Goal: Answer question/provide support: Share knowledge or assist other users

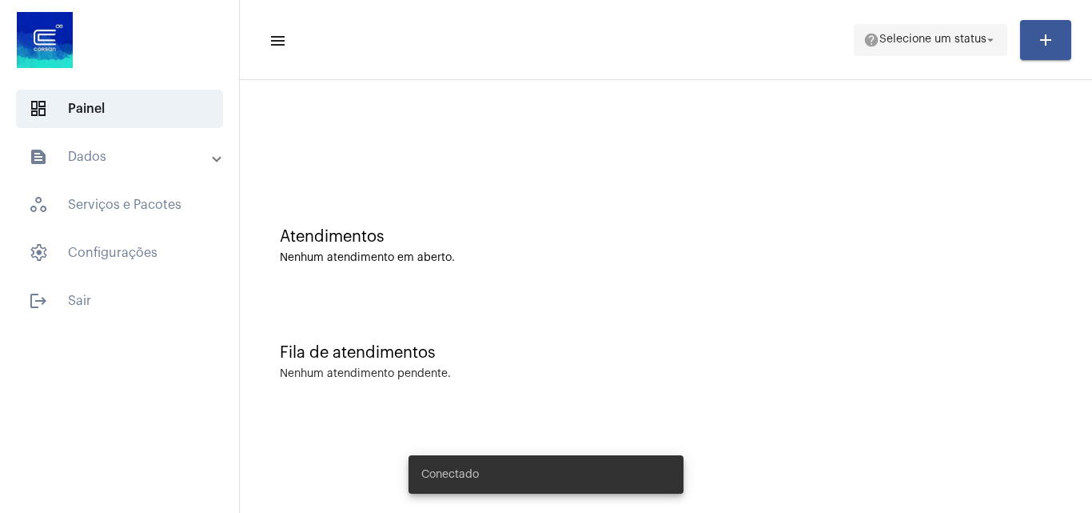
click at [871, 48] on span "help Selecione um status arrow_drop_down" at bounding box center [931, 39] width 134 height 29
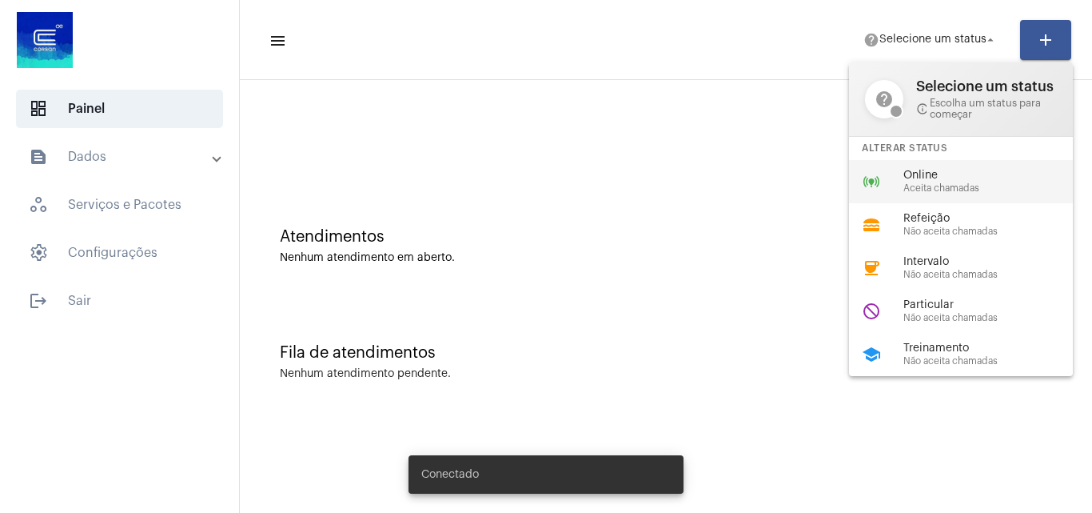
click at [913, 180] on span "Online" at bounding box center [995, 176] width 182 height 12
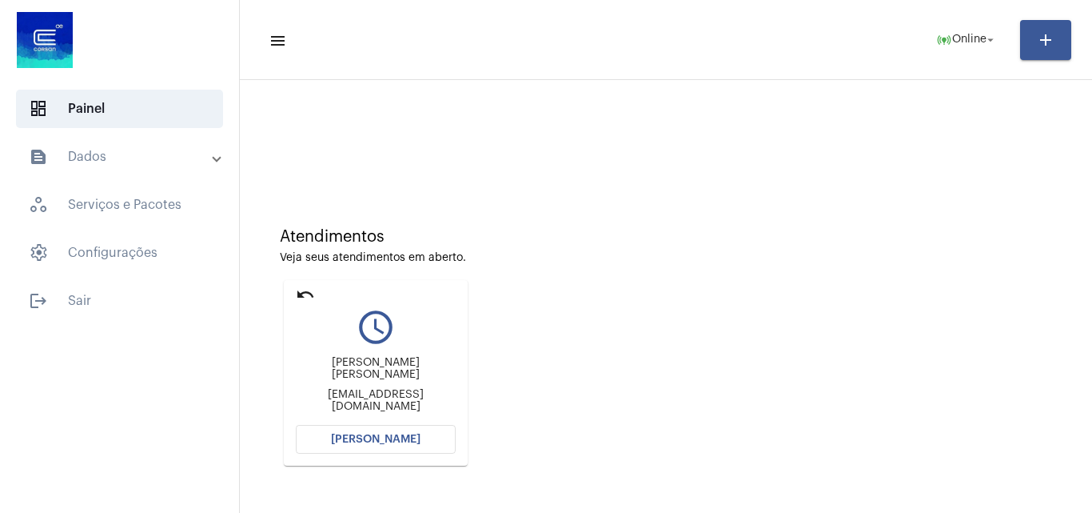
click at [409, 456] on mat-card "undo query_builder [PERSON_NAME] [PERSON_NAME] [PERSON_NAME][EMAIL_ADDRESS][DOM…" at bounding box center [376, 372] width 184 height 185
click at [409, 446] on button "[PERSON_NAME]" at bounding box center [376, 439] width 160 height 29
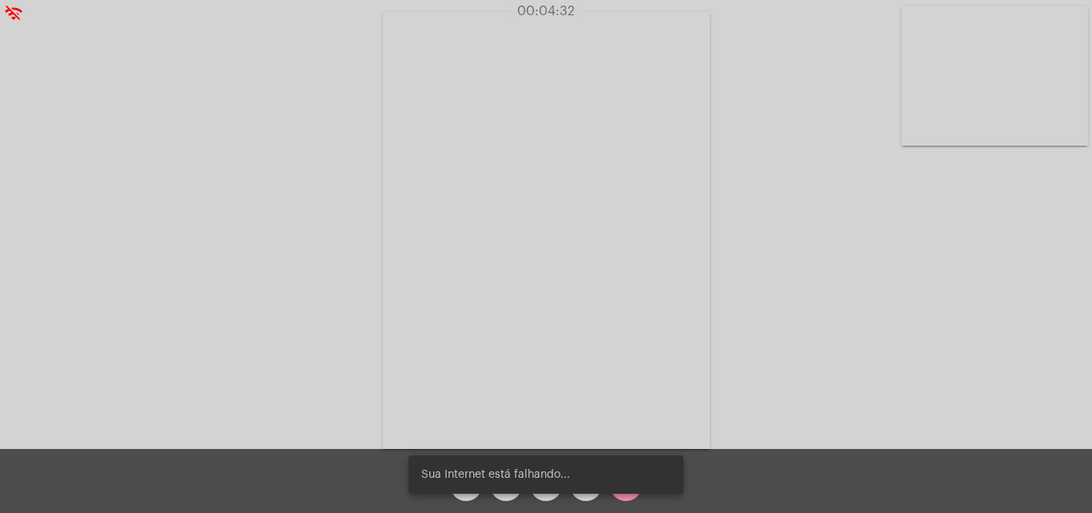
click at [585, 495] on div "Sua Internet está falhando..." at bounding box center [545, 474] width 313 height 77
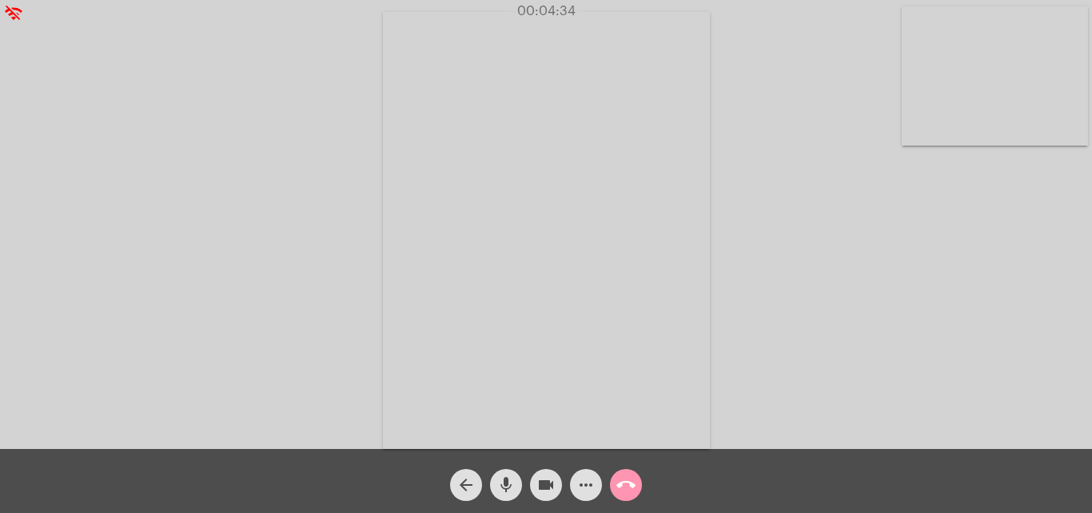
click at [584, 478] on mat-icon "more_horiz" at bounding box center [585, 484] width 19 height 19
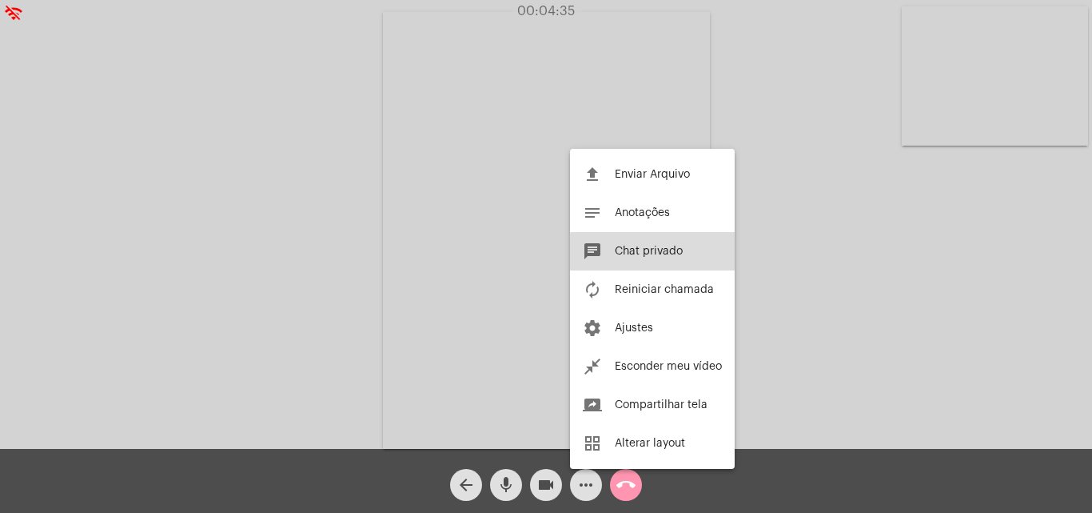
click at [694, 253] on button "chat Chat privado" at bounding box center [652, 251] width 165 height 38
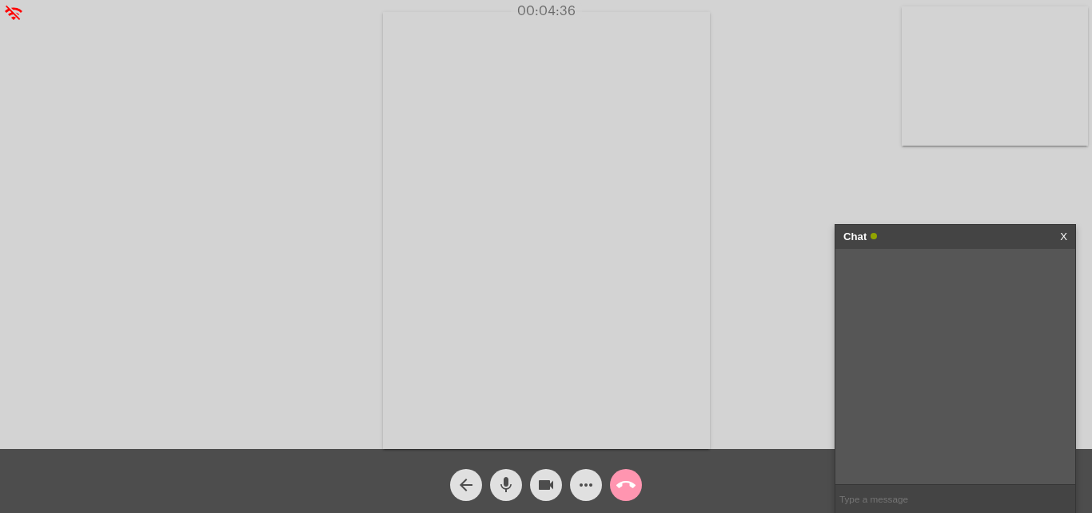
click at [895, 492] on input "text" at bounding box center [956, 499] width 240 height 28
type input "Oi!"
click at [592, 471] on span "more_horiz" at bounding box center [585, 485] width 19 height 32
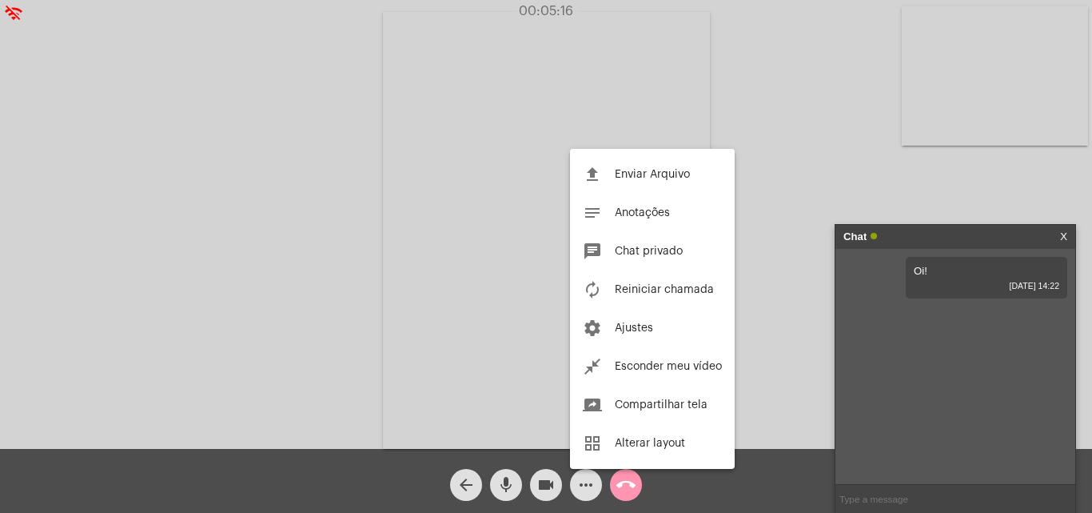
click at [804, 381] on div at bounding box center [546, 256] width 1092 height 513
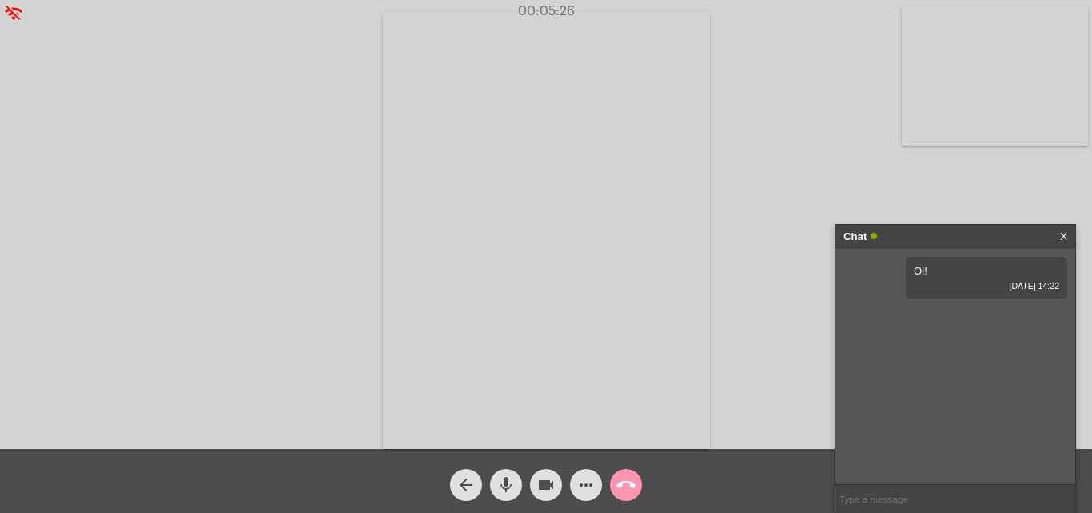
click at [595, 491] on mat-icon "more_horiz" at bounding box center [585, 484] width 19 height 19
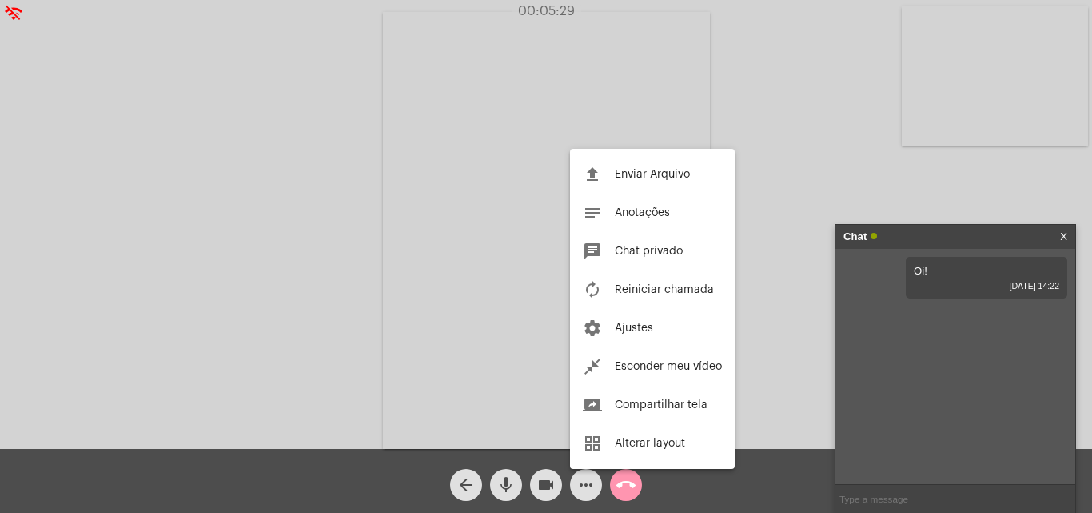
click at [887, 491] on div at bounding box center [546, 256] width 1092 height 513
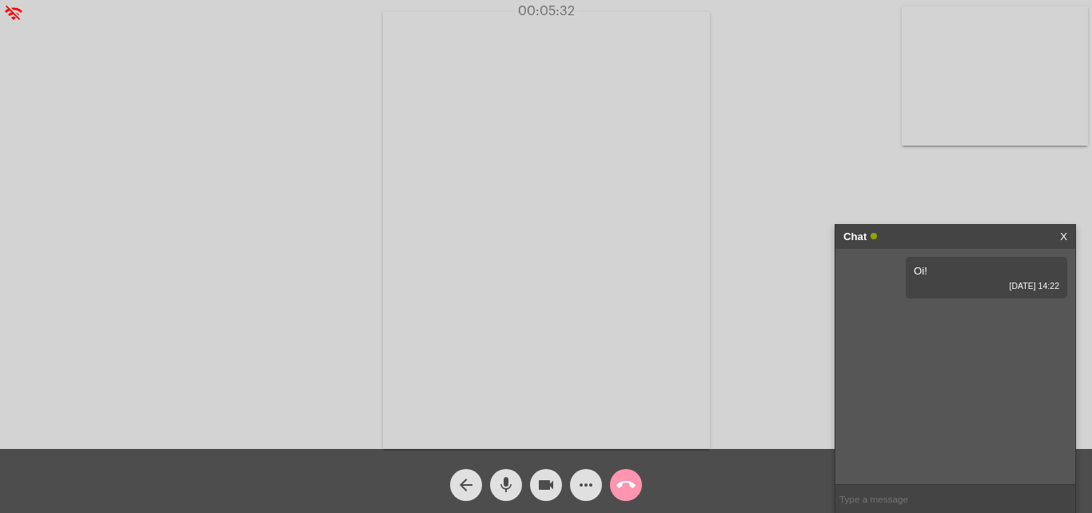
click at [887, 491] on input "text" at bounding box center [956, 499] width 240 height 28
click at [977, 322] on link "[URL][DOMAIN_NAME]" at bounding box center [941, 316] width 111 height 12
click at [744, 401] on div "Acessando Câmera e Microfone..." at bounding box center [546, 228] width 1089 height 449
click at [593, 479] on mat-icon "more_horiz" at bounding box center [585, 484] width 19 height 19
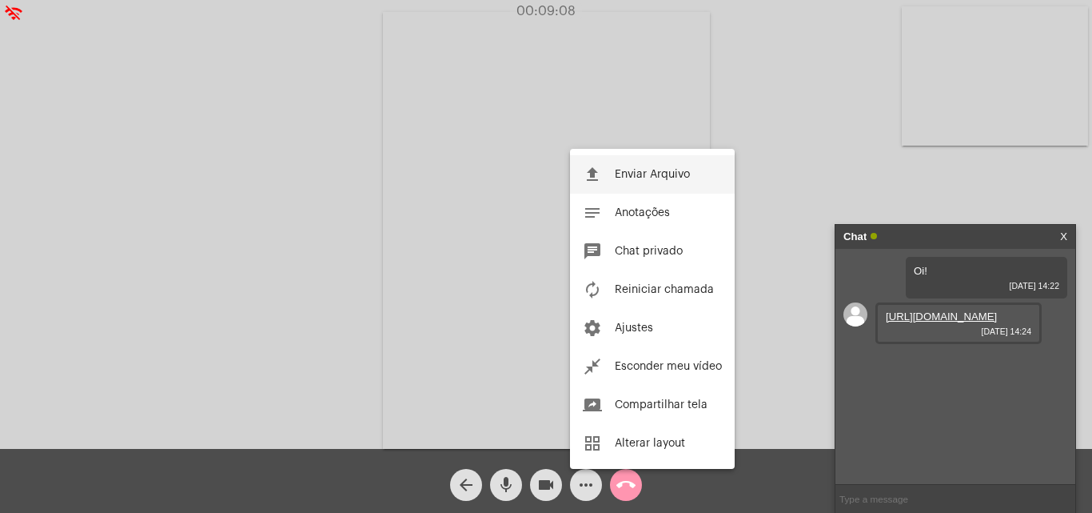
click at [645, 178] on span "Enviar Arquivo" at bounding box center [652, 174] width 75 height 11
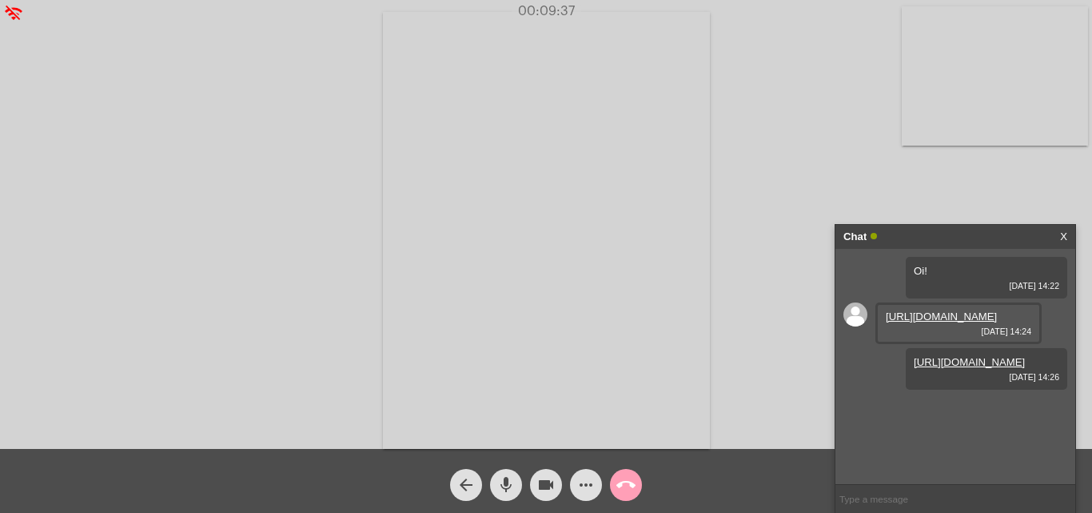
click at [630, 488] on mat-icon "call_end" at bounding box center [625, 484] width 19 height 19
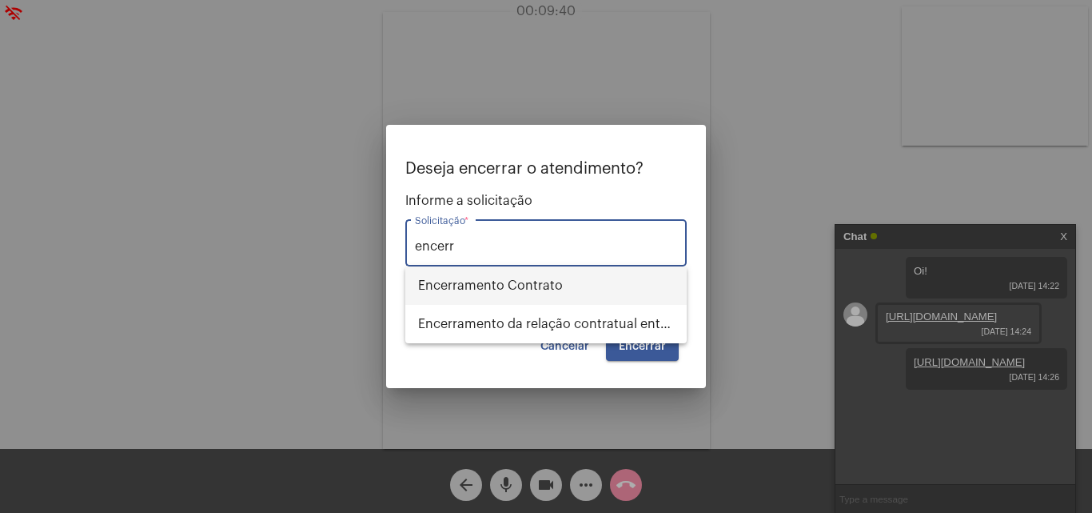
click at [523, 285] on span "Encerramento Contrato" at bounding box center [546, 285] width 256 height 38
type input "Encerramento Contrato"
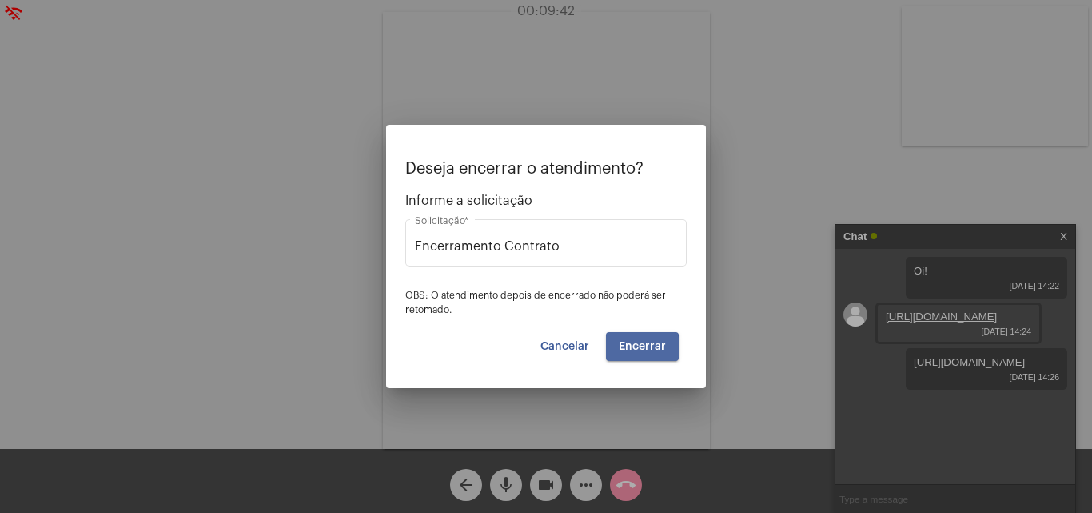
click at [627, 347] on span "Encerrar" at bounding box center [642, 346] width 47 height 11
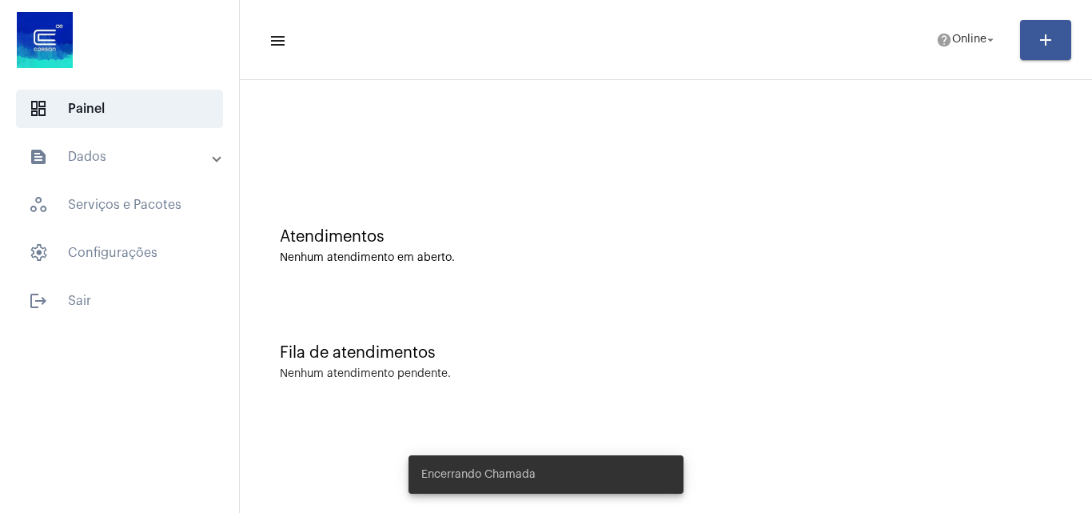
click at [124, 161] on mat-panel-title "text_snippet_outlined Dados" at bounding box center [121, 156] width 185 height 19
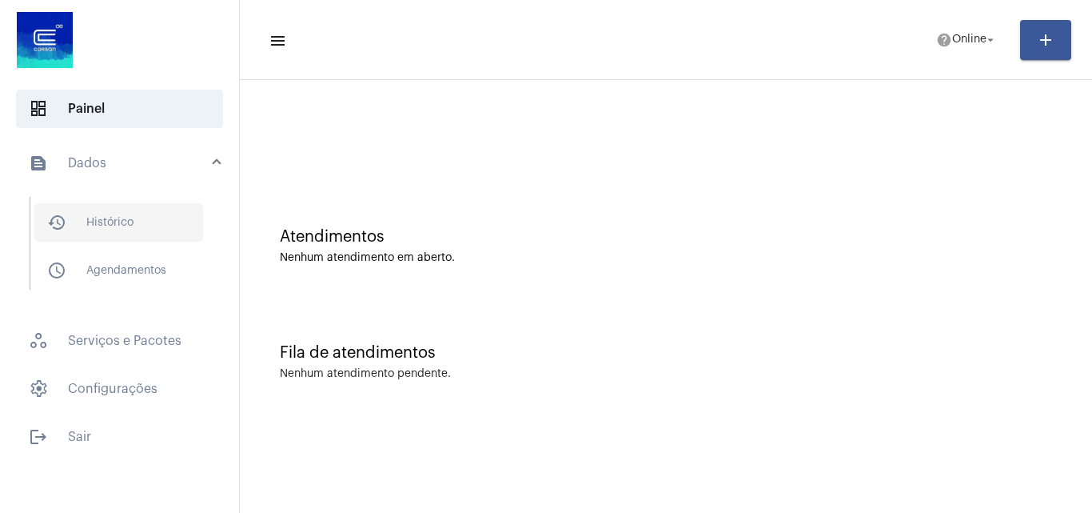
click at [185, 223] on span "history_outlined Histórico" at bounding box center [118, 222] width 169 height 38
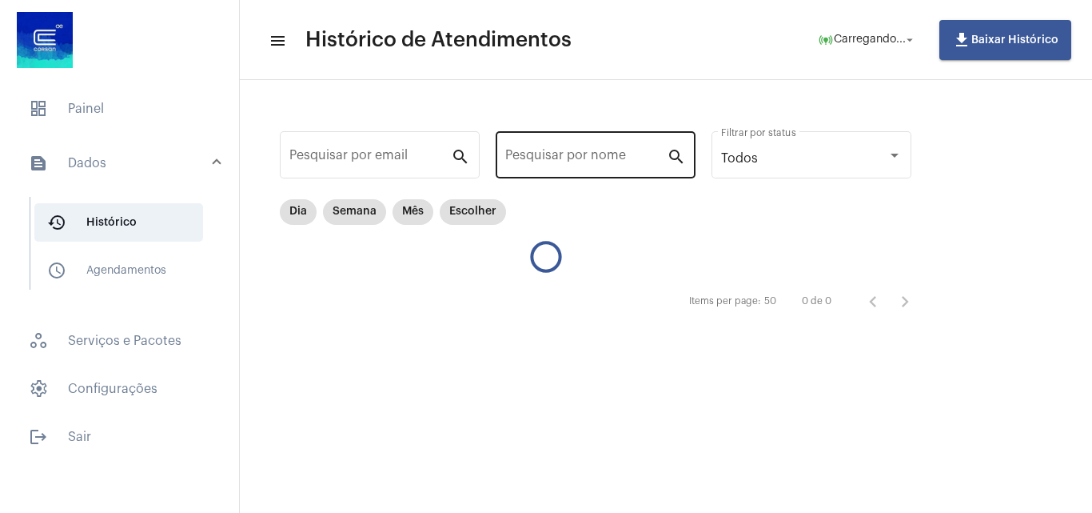
click at [568, 170] on div "Pesquisar por nome" at bounding box center [586, 153] width 162 height 50
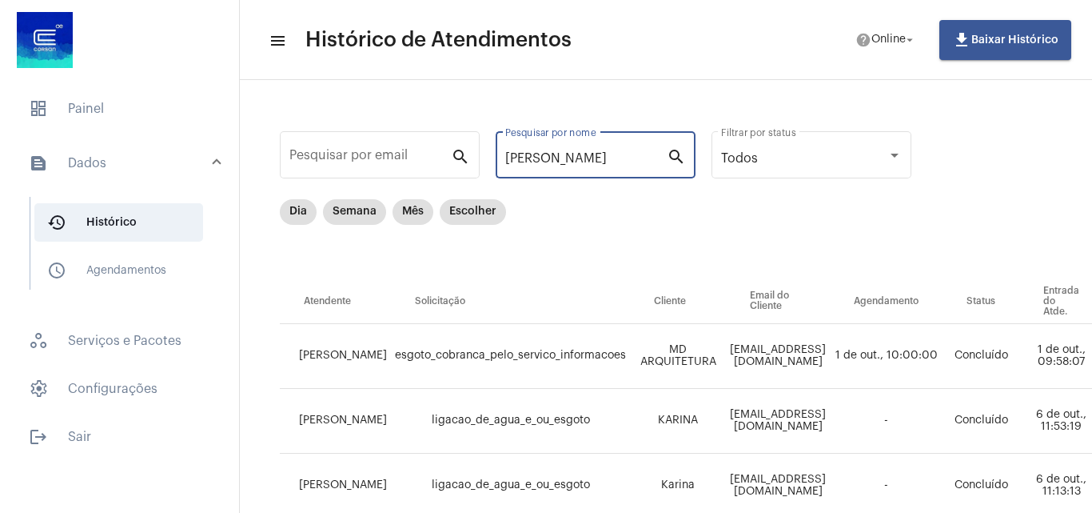
type input "[PERSON_NAME]"
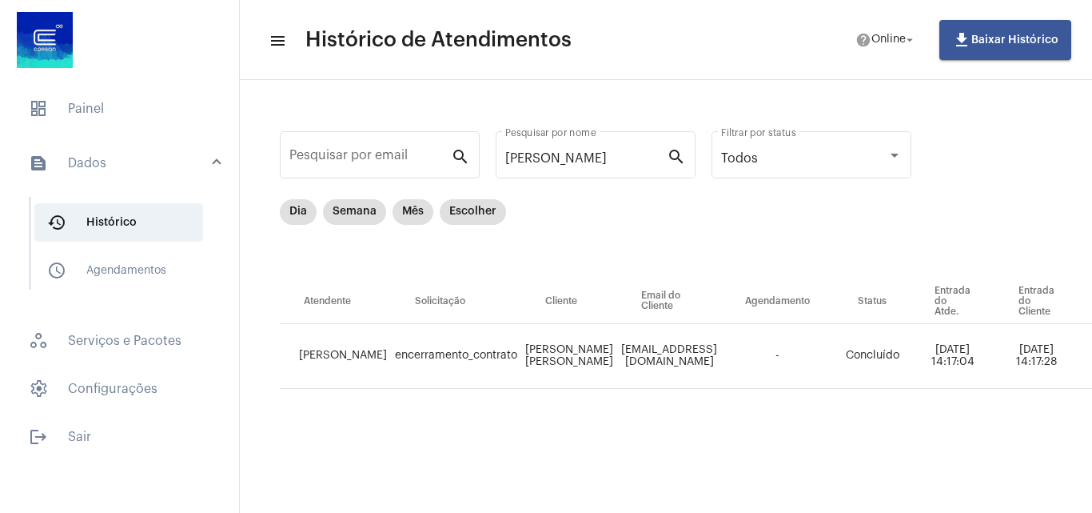
drag, startPoint x: 871, startPoint y: 497, endPoint x: 886, endPoint y: 505, distance: 17.2
click at [886, 505] on mat-sidenav-content "menu Histórico de Atendimentos help Online arrow_drop_down file_download Baixar…" at bounding box center [666, 256] width 852 height 513
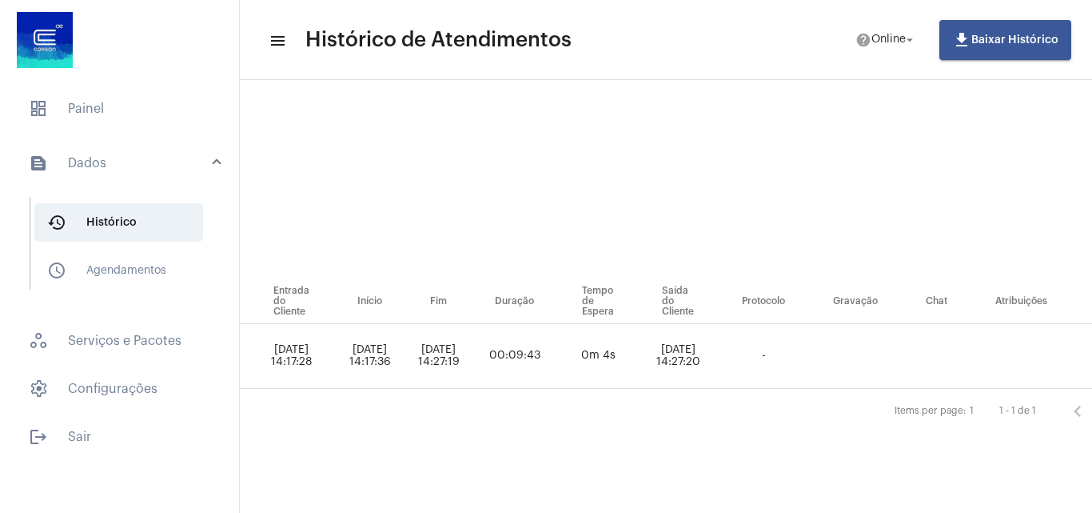
scroll to position [0, 863]
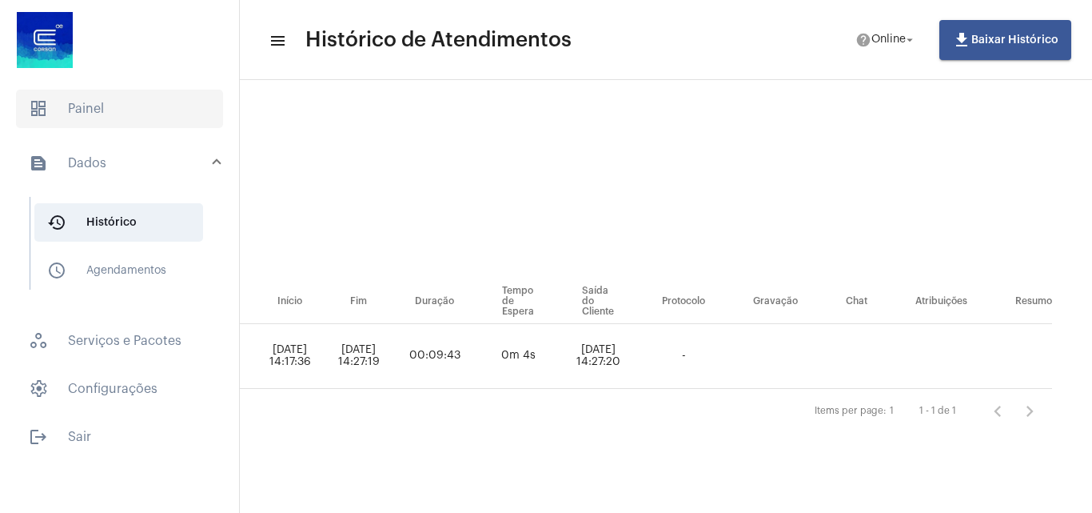
click at [115, 110] on span "dashboard Painel" at bounding box center [119, 109] width 207 height 38
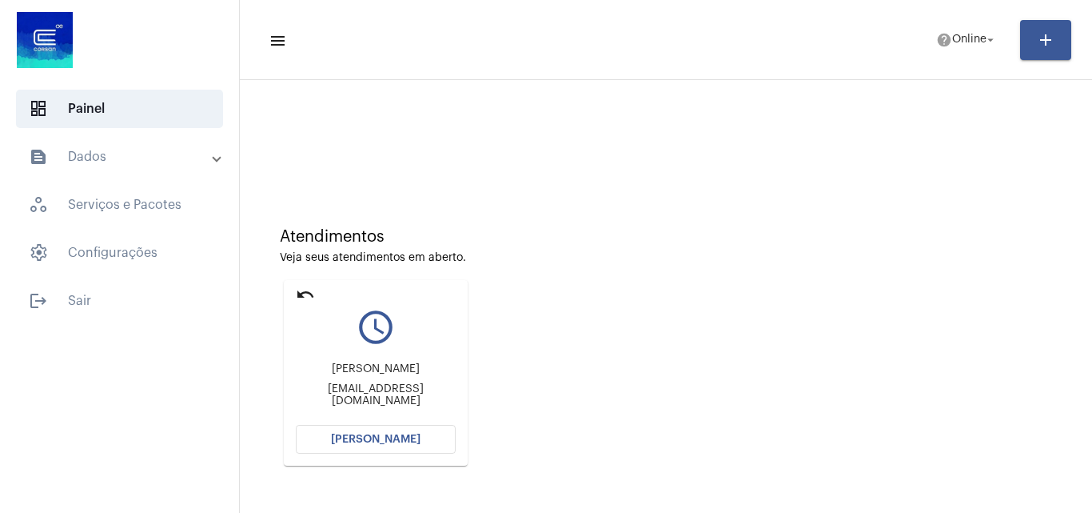
click at [440, 430] on button "[PERSON_NAME]" at bounding box center [376, 439] width 160 height 29
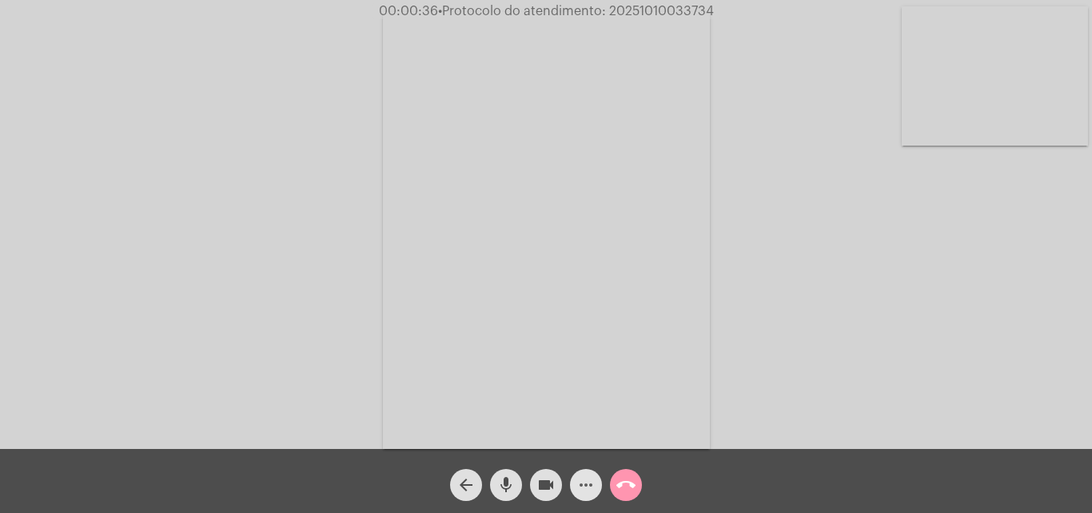
click at [595, 477] on mat-icon "more_horiz" at bounding box center [585, 484] width 19 height 19
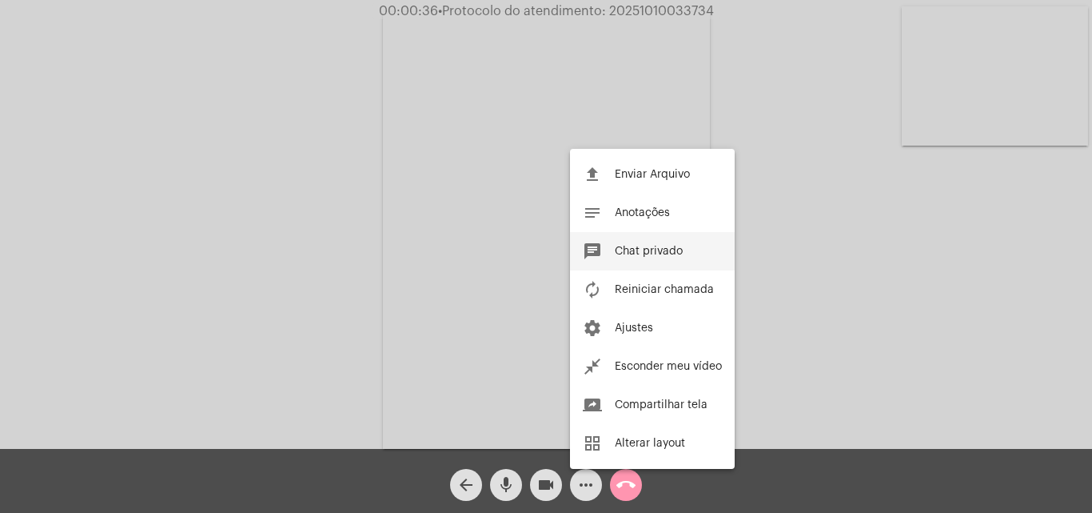
click at [644, 249] on span "Chat privado" at bounding box center [649, 250] width 68 height 11
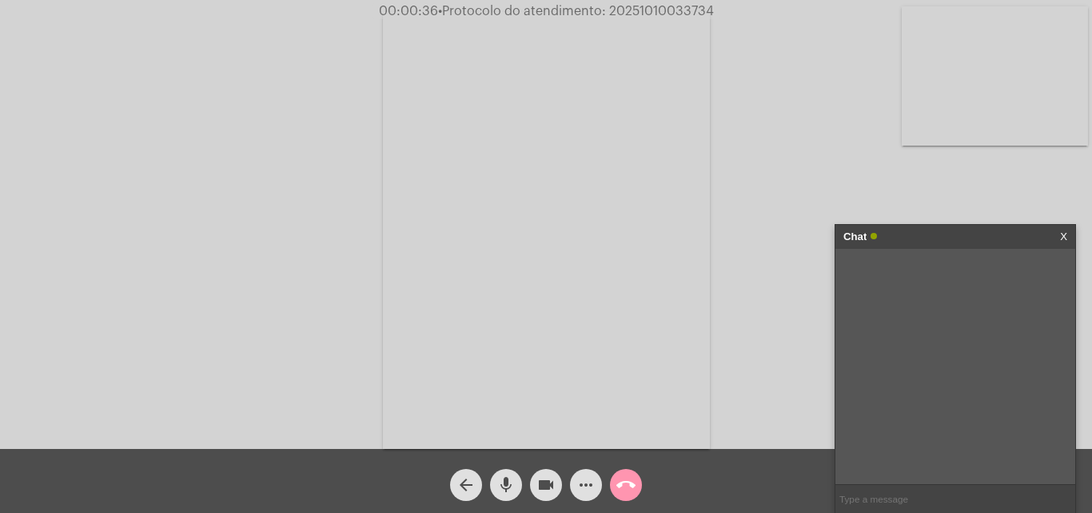
click at [864, 490] on input "text" at bounding box center [956, 499] width 240 height 28
type input "o"
type input "Oi! pode mandar por aqui"
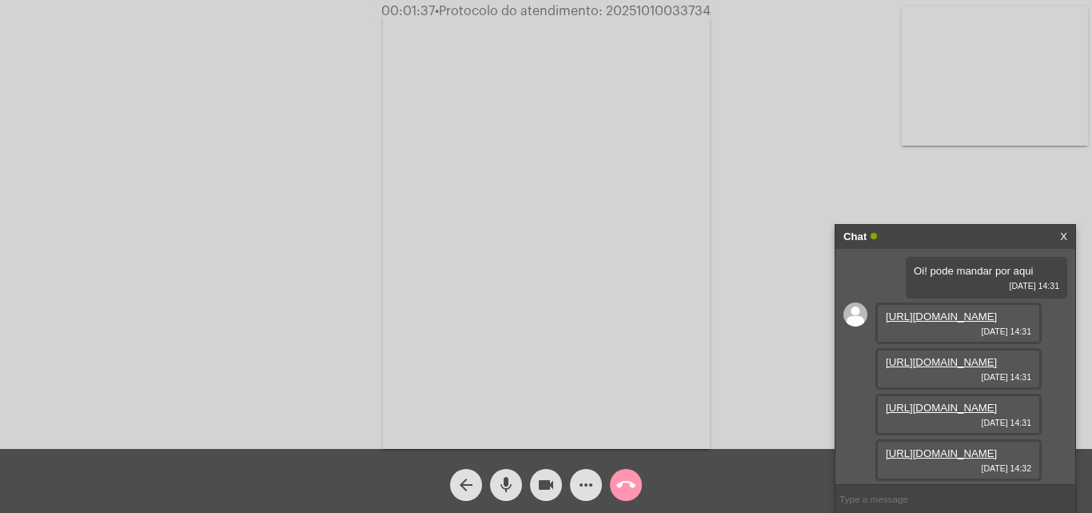
click at [967, 322] on link "[URL][DOMAIN_NAME]" at bounding box center [941, 316] width 111 height 12
click at [858, 451] on div "Oi! pode mandar por aqui [DATE] 14:31 [URL][DOMAIN_NAME] [DATE] 14:31 [URL][DOM…" at bounding box center [956, 366] width 240 height 235
click at [787, 265] on div "Acessando Câmera e Microfone..." at bounding box center [546, 228] width 1089 height 449
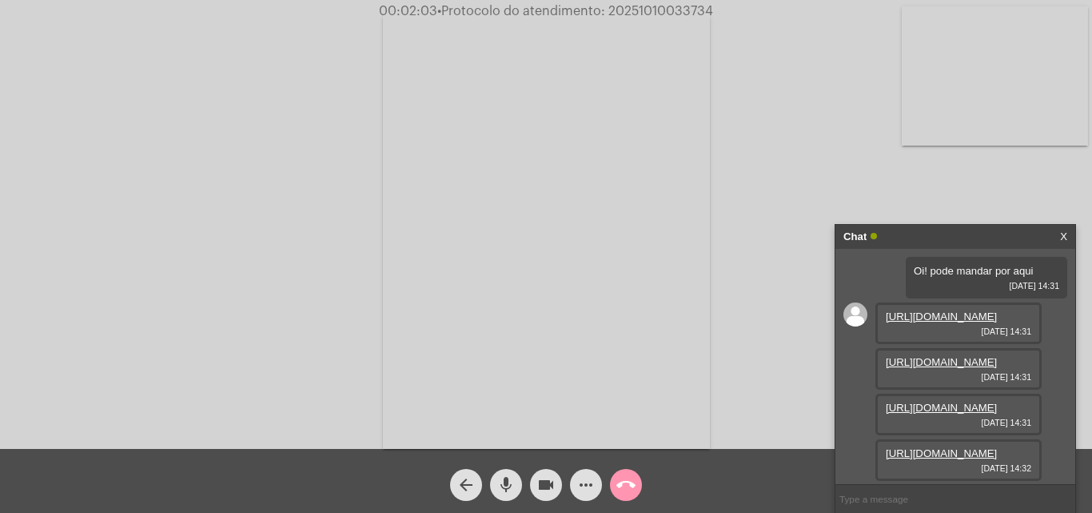
click at [948, 368] on link "[URL][DOMAIN_NAME]" at bounding box center [941, 362] width 111 height 12
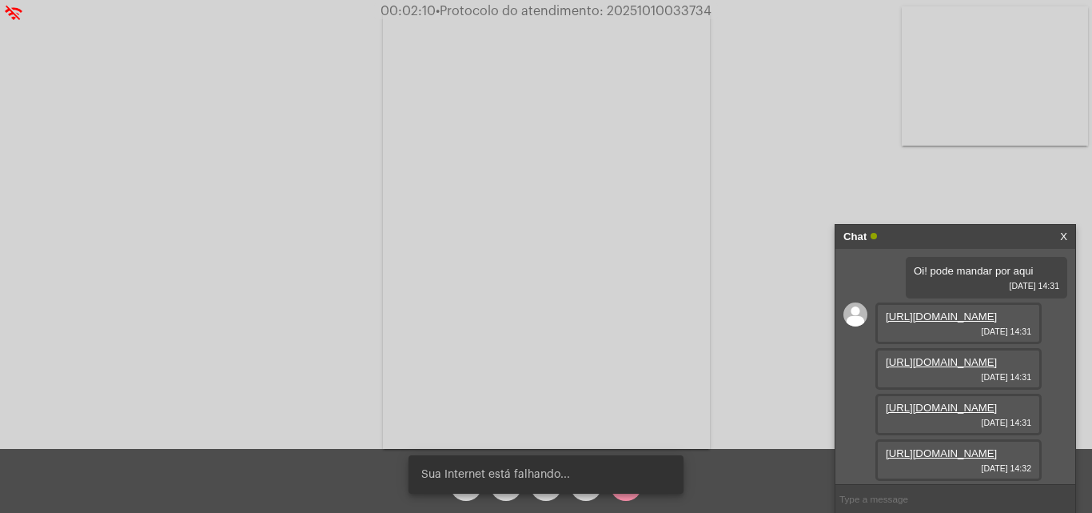
scroll to position [80, 0]
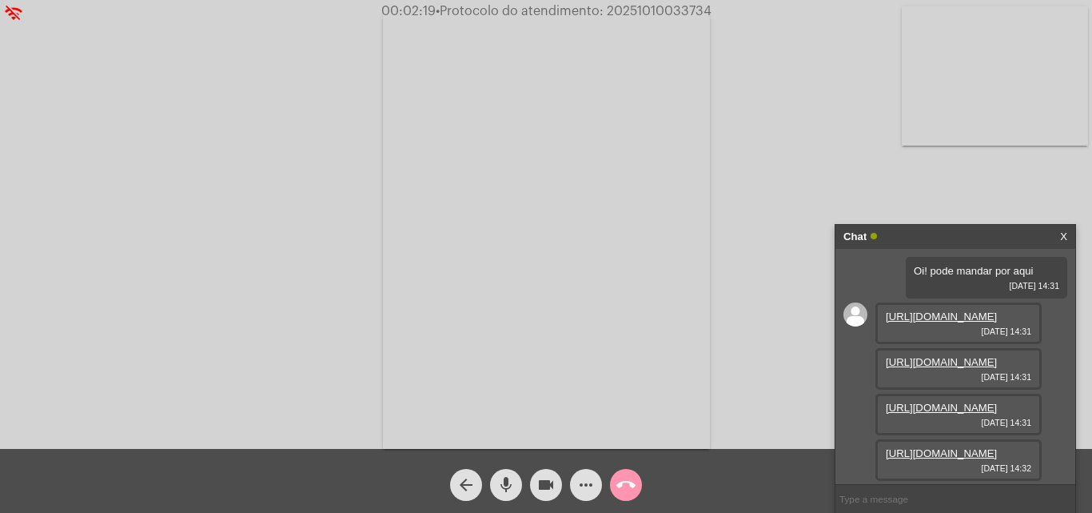
click at [928, 401] on link "[URL][DOMAIN_NAME]" at bounding box center [941, 407] width 111 height 12
click at [948, 447] on link "[URL][DOMAIN_NAME]" at bounding box center [941, 453] width 111 height 12
click at [561, 489] on button "videocam" at bounding box center [546, 485] width 32 height 32
click at [515, 487] on mat-icon "mic" at bounding box center [506, 484] width 19 height 19
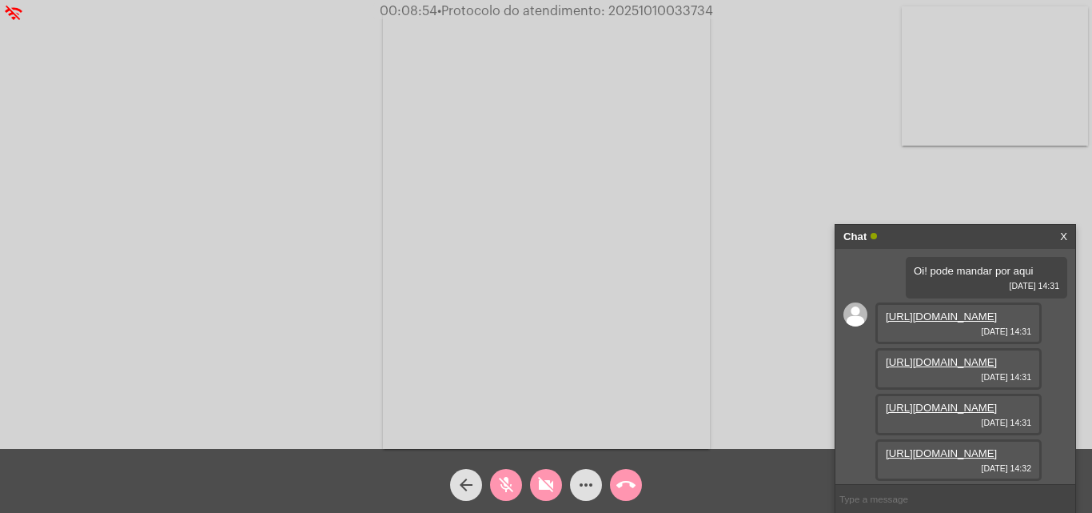
click at [619, 485] on mat-icon "call_end" at bounding box center [625, 484] width 19 height 19
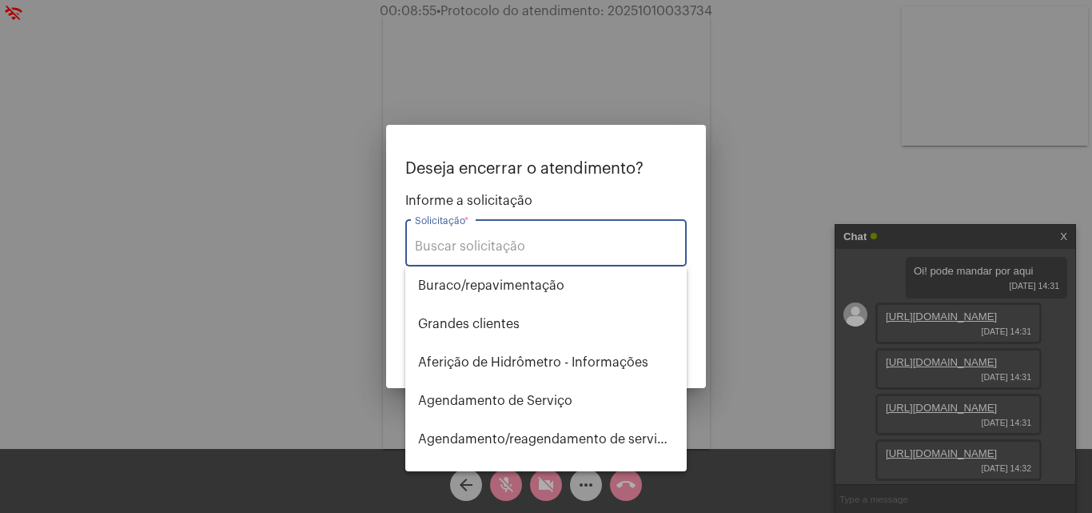
click at [536, 247] on input "Solicitação *" at bounding box center [546, 246] width 262 height 14
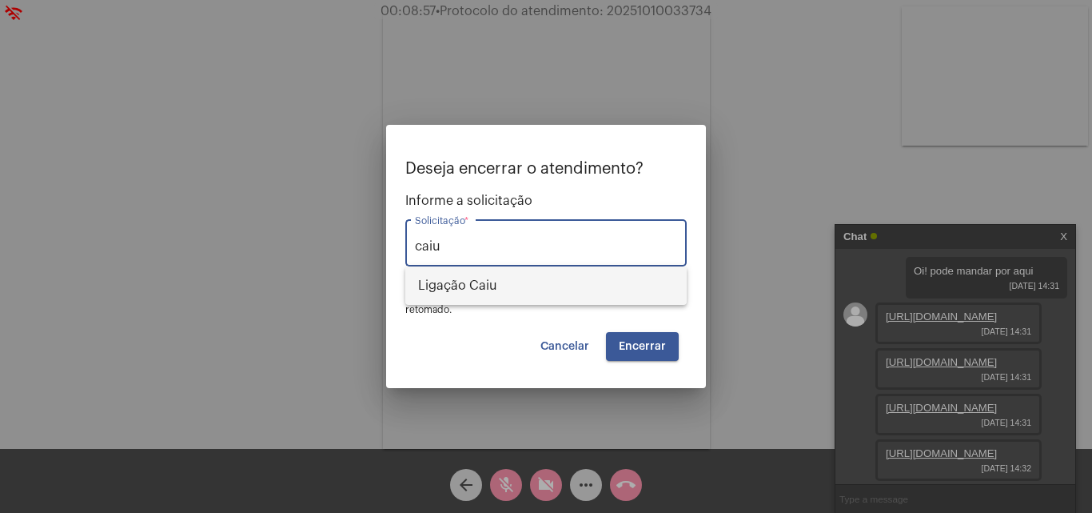
click at [546, 295] on span "Ligação Caiu" at bounding box center [546, 285] width 256 height 38
type input "Ligação Caiu"
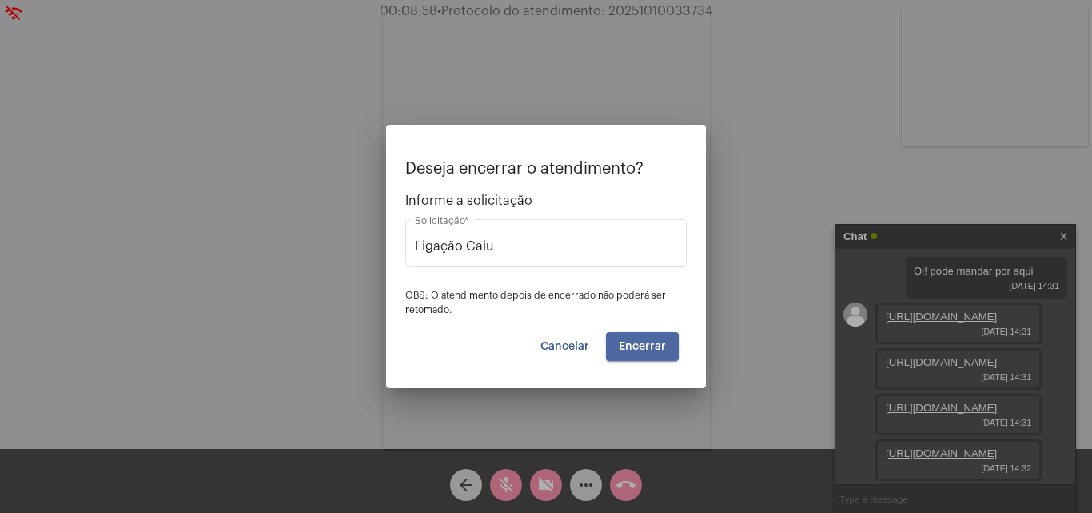
click at [653, 352] on button "Encerrar" at bounding box center [642, 346] width 73 height 29
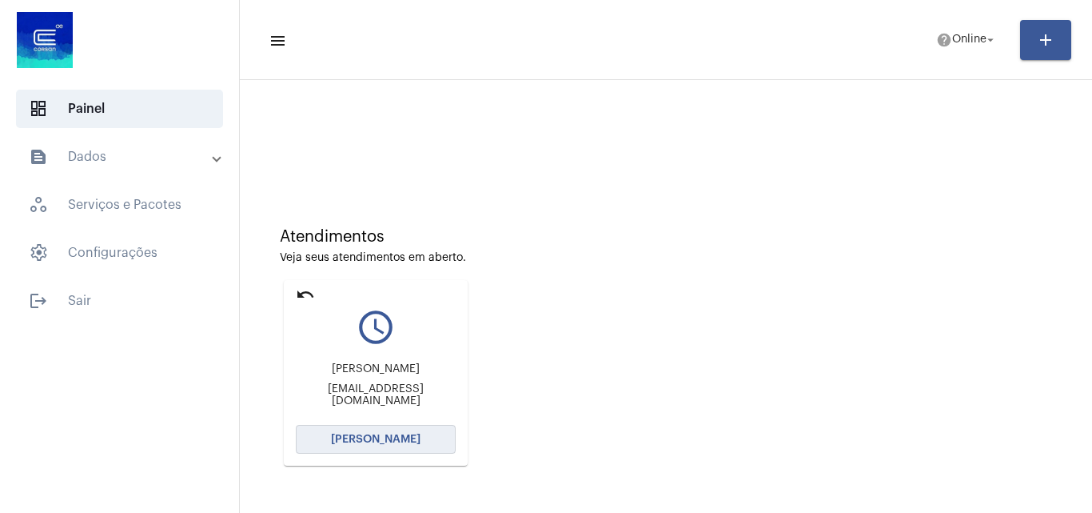
click at [401, 437] on span "[PERSON_NAME]" at bounding box center [376, 438] width 90 height 11
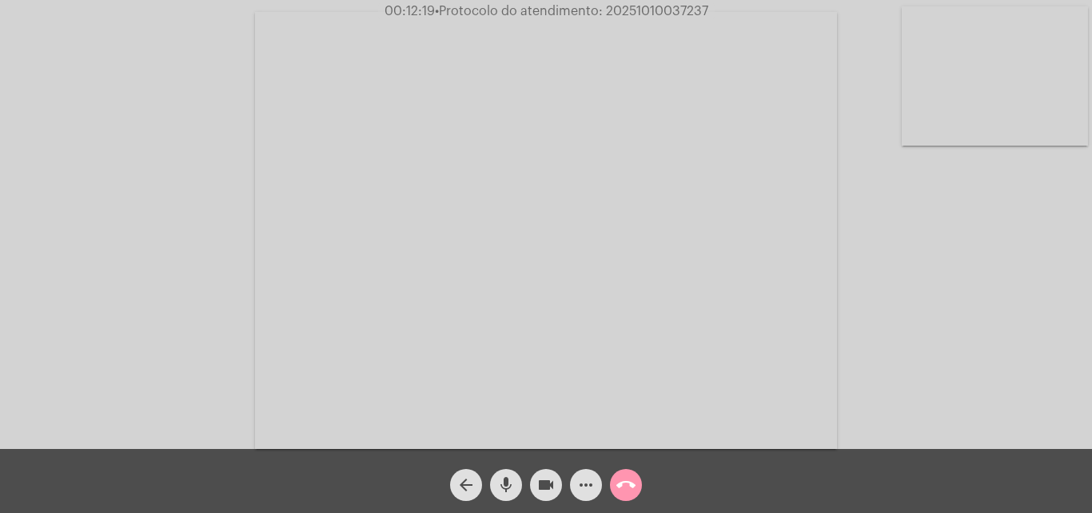
click at [588, 477] on mat-icon "more_horiz" at bounding box center [585, 484] width 19 height 19
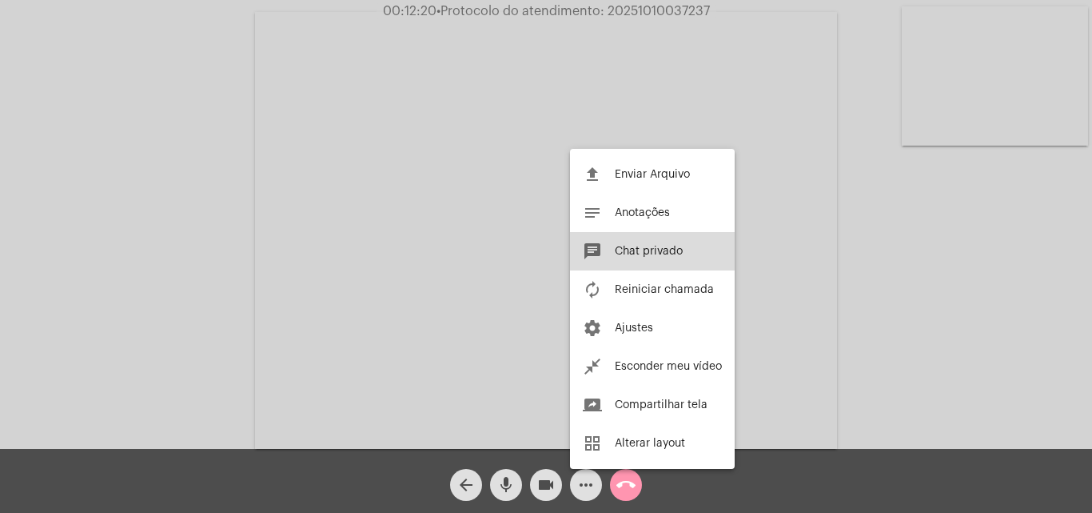
click at [658, 252] on span "Chat privado" at bounding box center [649, 250] width 68 height 11
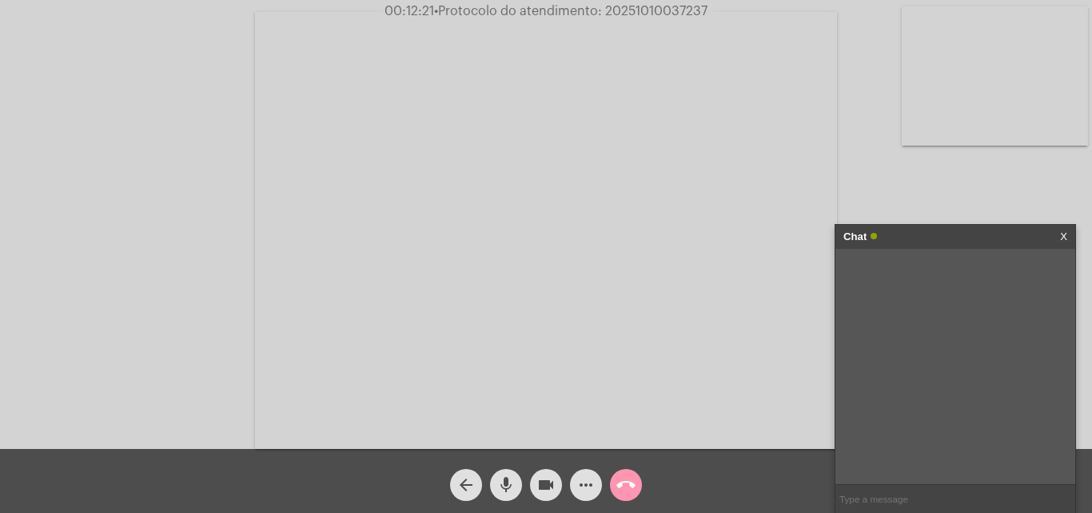
click at [890, 493] on input "text" at bounding box center [956, 499] width 240 height 28
type input "Oi!"
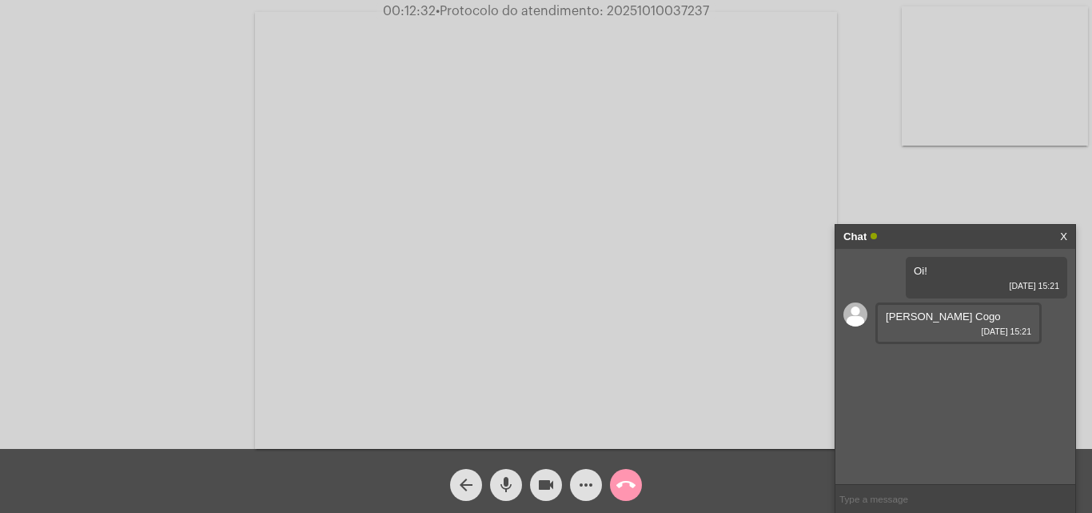
drag, startPoint x: 985, startPoint y: 321, endPoint x: 907, endPoint y: 320, distance: 78.4
click at [907, 320] on span "[PERSON_NAME] Cogo" at bounding box center [943, 316] width 115 height 12
drag, startPoint x: 992, startPoint y: 317, endPoint x: 875, endPoint y: 317, distance: 117.5
click at [875, 317] on div "Oi! [DATE] 15:21 [PERSON_NAME] Cogo [DATE] 15:21" at bounding box center [956, 366] width 240 height 235
copy div "[PERSON_NAME] Cogo"
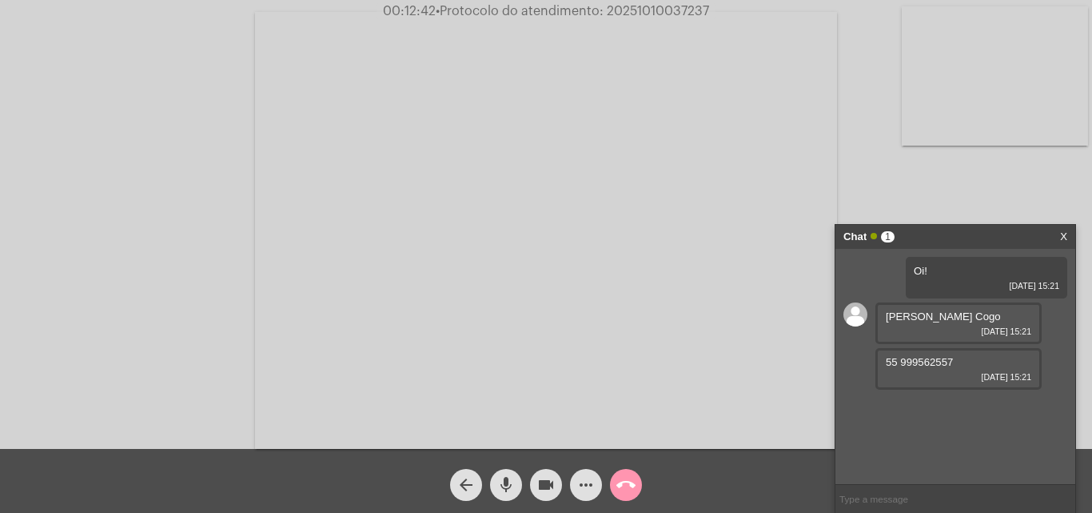
drag, startPoint x: 970, startPoint y: 364, endPoint x: 871, endPoint y: 361, distance: 99.2
click at [871, 361] on div "Oi! [DATE] 15:21 [PERSON_NAME] Cogo [DATE] 15:21 55 999562557 [DATE] 15:21" at bounding box center [956, 366] width 240 height 235
copy div "[PERSON_NAME] Cogo"
click at [931, 493] on input "text" at bounding box center [956, 499] width 240 height 28
drag, startPoint x: 607, startPoint y: 11, endPoint x: 708, endPoint y: 13, distance: 100.8
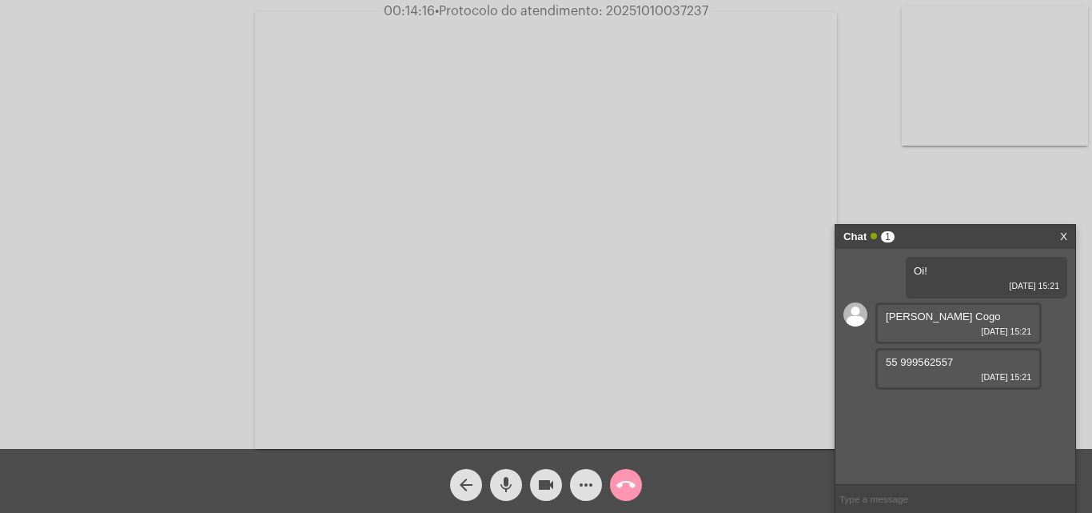
click at [708, 13] on span "• Protocolo do atendimento: 20251010037237" at bounding box center [571, 11] width 273 height 13
click at [895, 489] on input "text" at bounding box center [956, 499] width 240 height 28
paste input "20251010037237"
type input "20251010037237"
click at [939, 505] on input "20251010037237" at bounding box center [956, 499] width 240 height 28
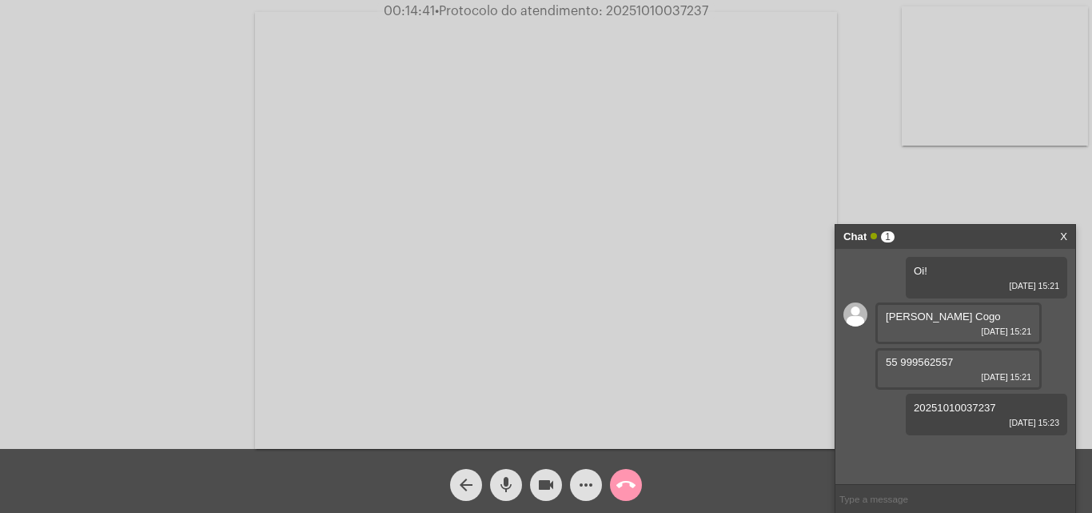
click at [631, 490] on mat-icon "call_end" at bounding box center [625, 484] width 19 height 19
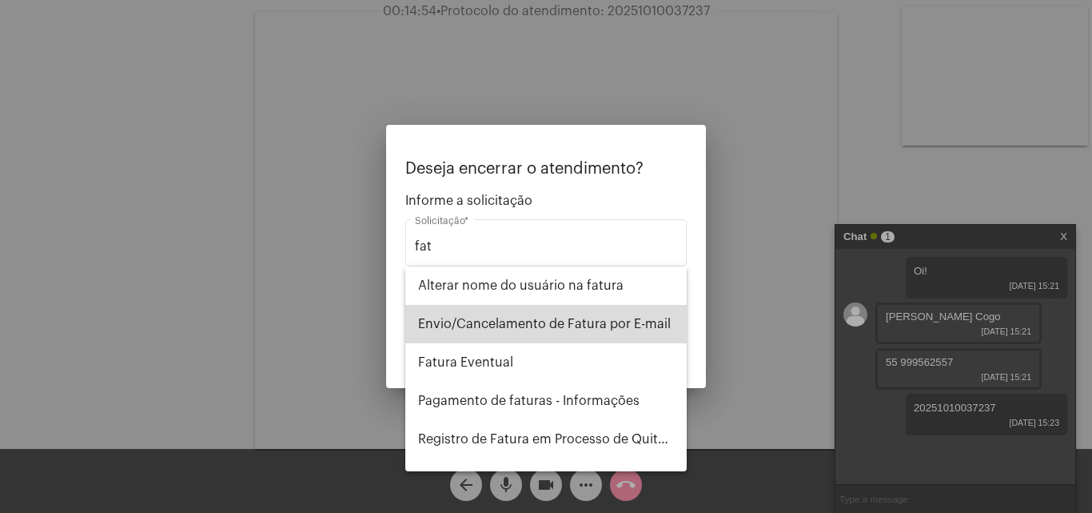
click at [559, 324] on span "Envio/Cancelamento de Fatura por E-mail" at bounding box center [546, 324] width 256 height 38
type input "Envio/Cancelamento de Fatura por E-mail"
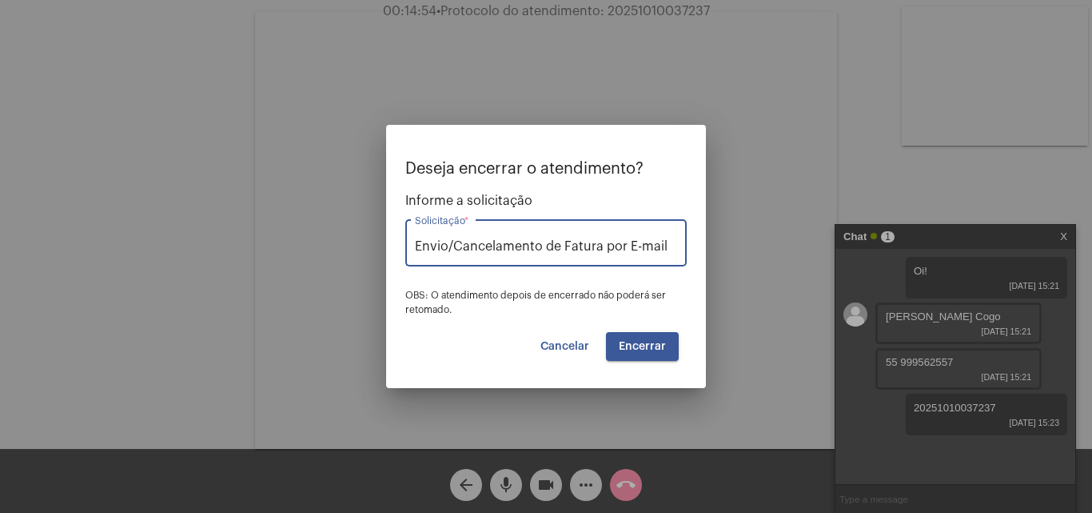
click at [628, 341] on span "Encerrar" at bounding box center [642, 346] width 47 height 11
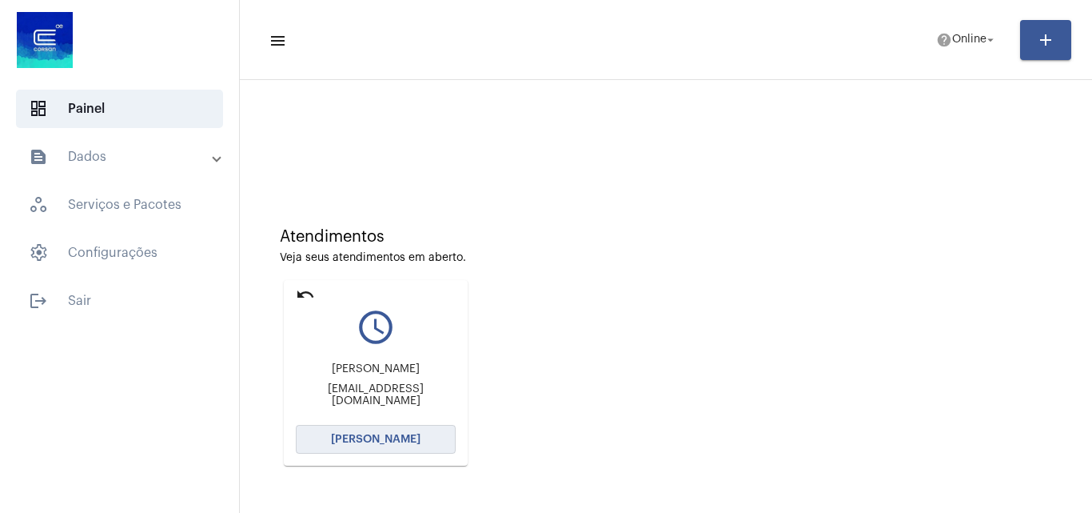
click at [381, 437] on span "[PERSON_NAME]" at bounding box center [376, 438] width 90 height 11
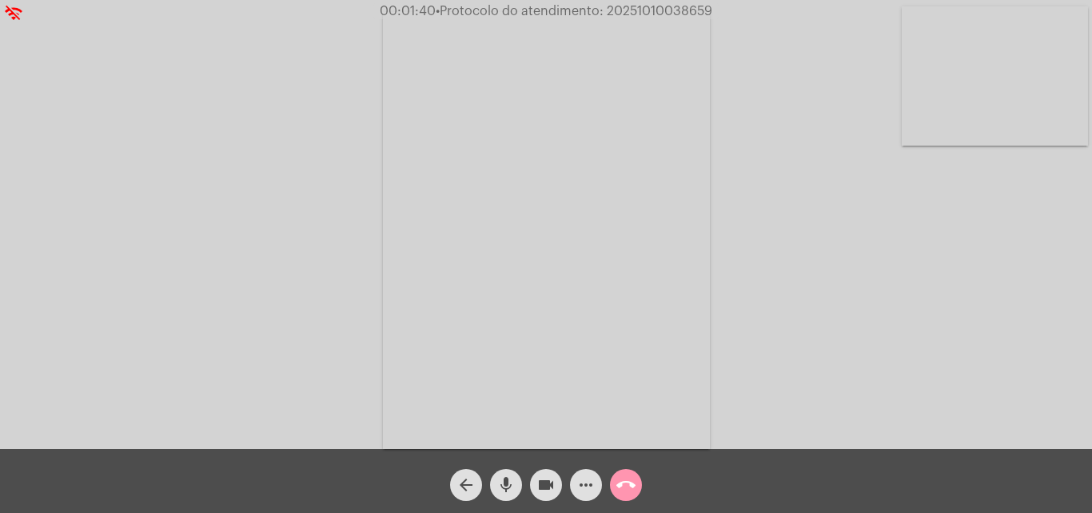
drag, startPoint x: 542, startPoint y: 489, endPoint x: 520, endPoint y: 489, distance: 22.4
click at [542, 489] on mat-icon "videocam" at bounding box center [546, 484] width 19 height 19
click at [505, 487] on mat-icon "mic" at bounding box center [506, 484] width 19 height 19
click at [517, 485] on button "mic_off" at bounding box center [506, 485] width 32 height 32
click at [533, 485] on button "videocam_off" at bounding box center [546, 485] width 32 height 32
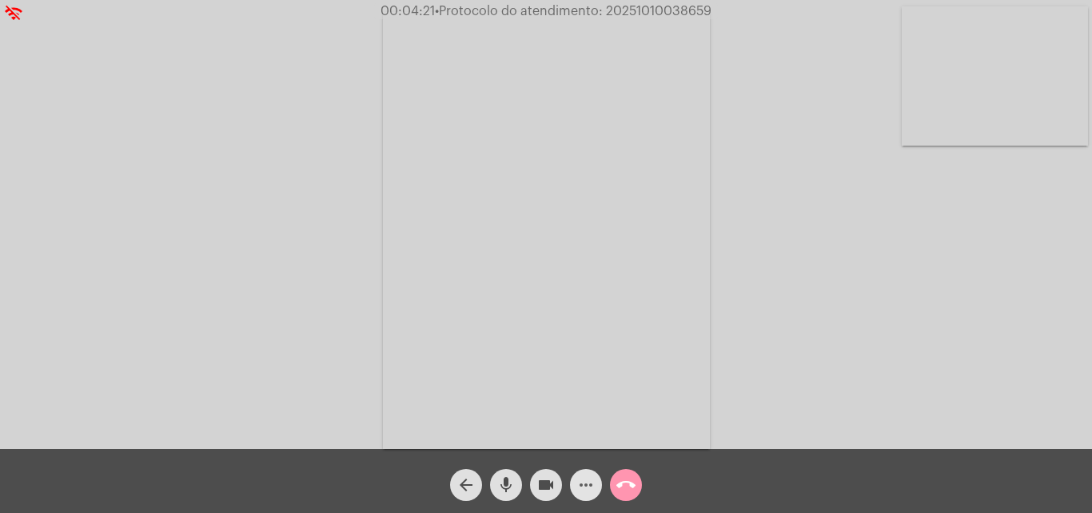
click at [593, 485] on mat-icon "more_horiz" at bounding box center [585, 484] width 19 height 19
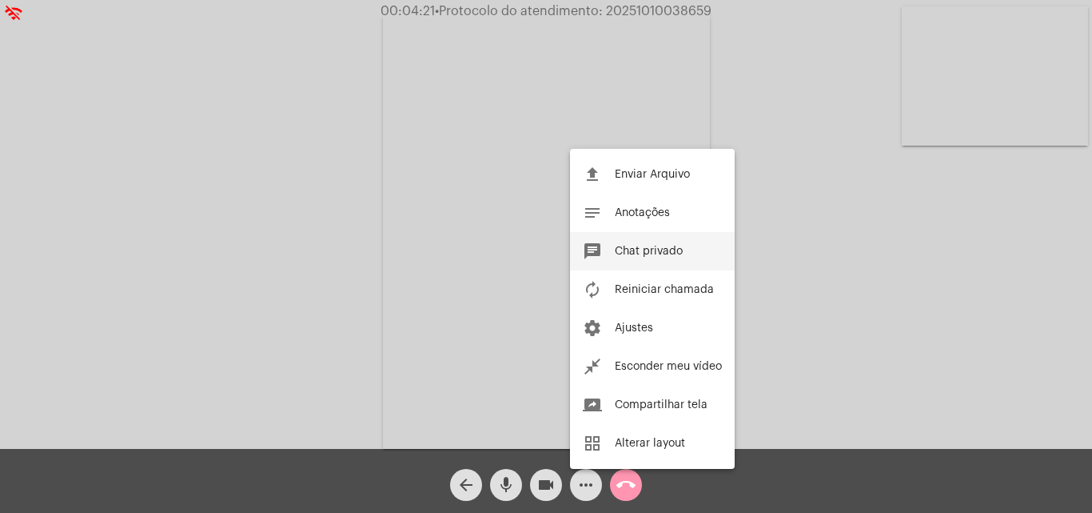
click at [624, 245] on button "chat Chat privado" at bounding box center [652, 251] width 165 height 38
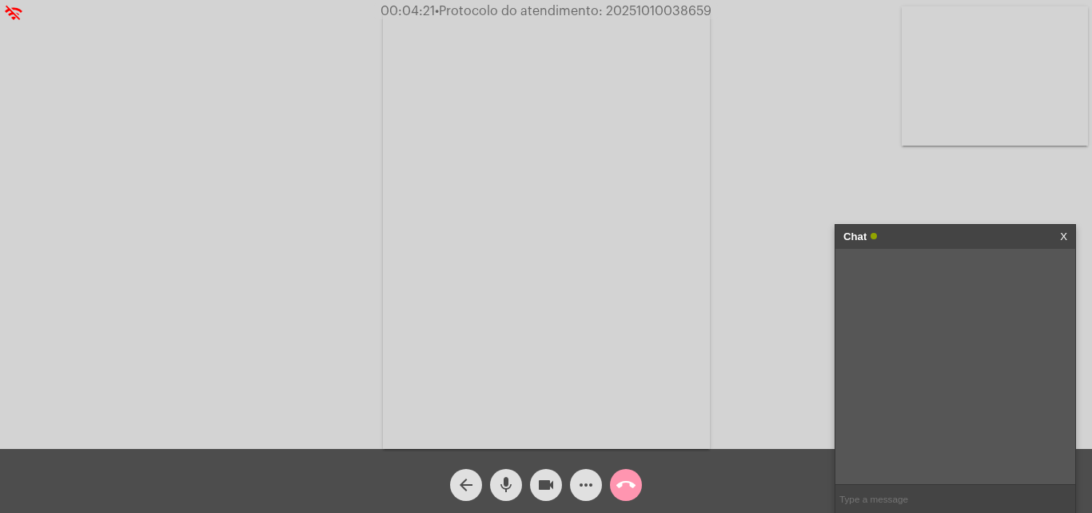
click at [887, 499] on input "text" at bounding box center [956, 499] width 240 height 28
type input "Oi!"
click at [590, 483] on mat-icon "more_horiz" at bounding box center [585, 484] width 19 height 19
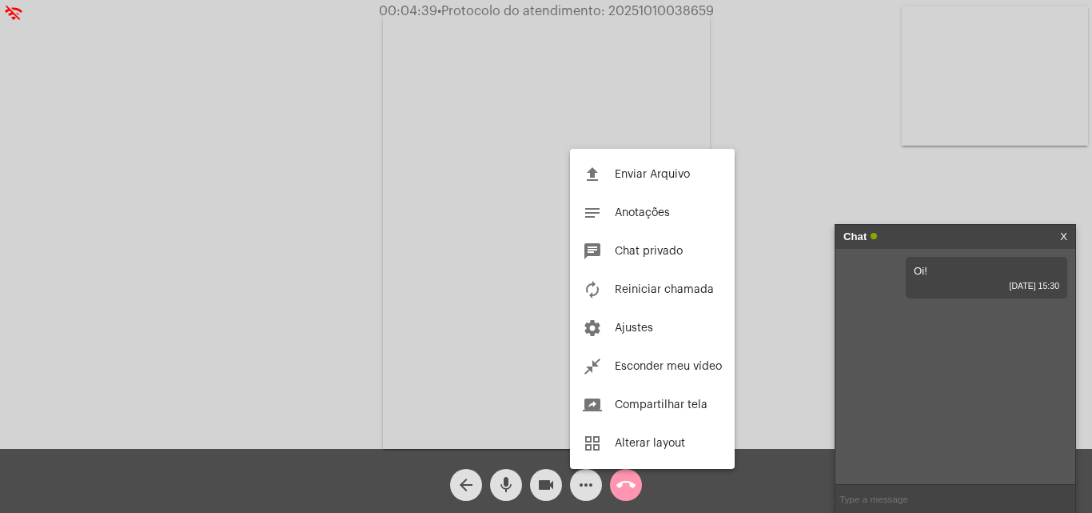
click at [841, 180] on div at bounding box center [546, 256] width 1092 height 513
click at [841, 180] on div "Acessando Câmera e Microfone..." at bounding box center [546, 228] width 1089 height 449
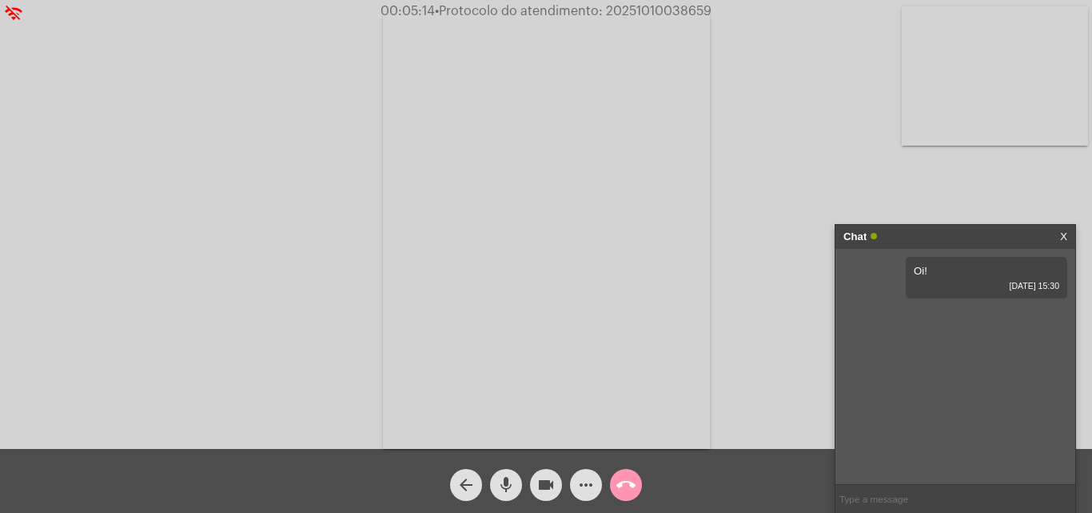
click at [875, 510] on input "text" at bounding box center [956, 499] width 240 height 28
click at [580, 488] on mat-icon "more_horiz" at bounding box center [585, 484] width 19 height 19
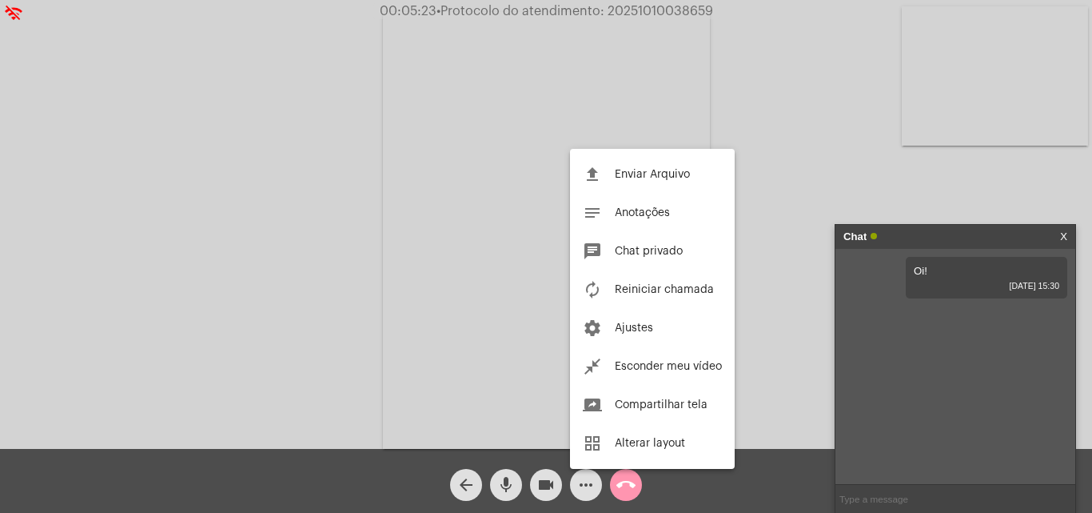
click at [880, 496] on div at bounding box center [546, 256] width 1092 height 513
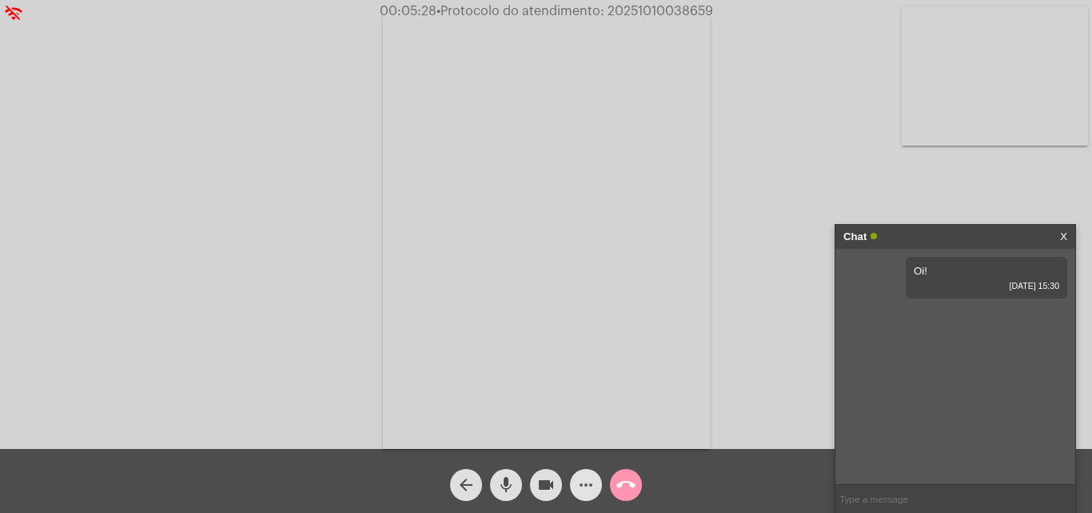
click at [584, 488] on mat-icon "more_horiz" at bounding box center [585, 484] width 19 height 19
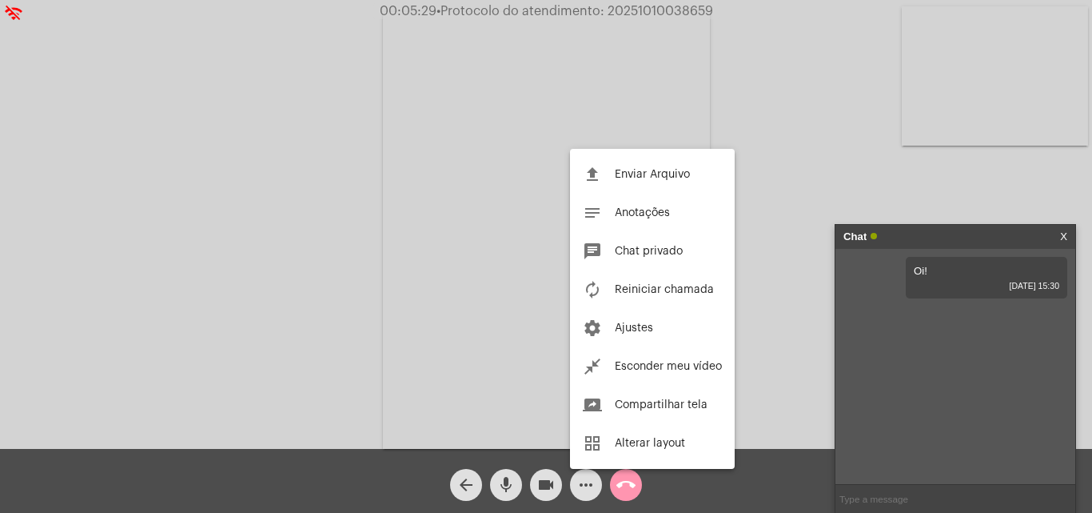
click at [788, 417] on div at bounding box center [546, 256] width 1092 height 513
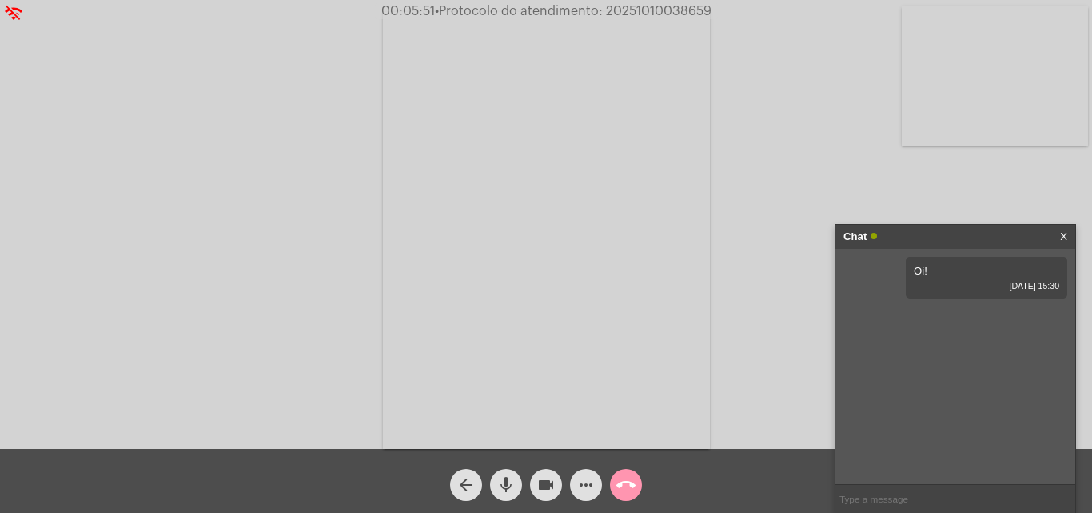
click at [597, 485] on button "more_horiz" at bounding box center [586, 485] width 32 height 32
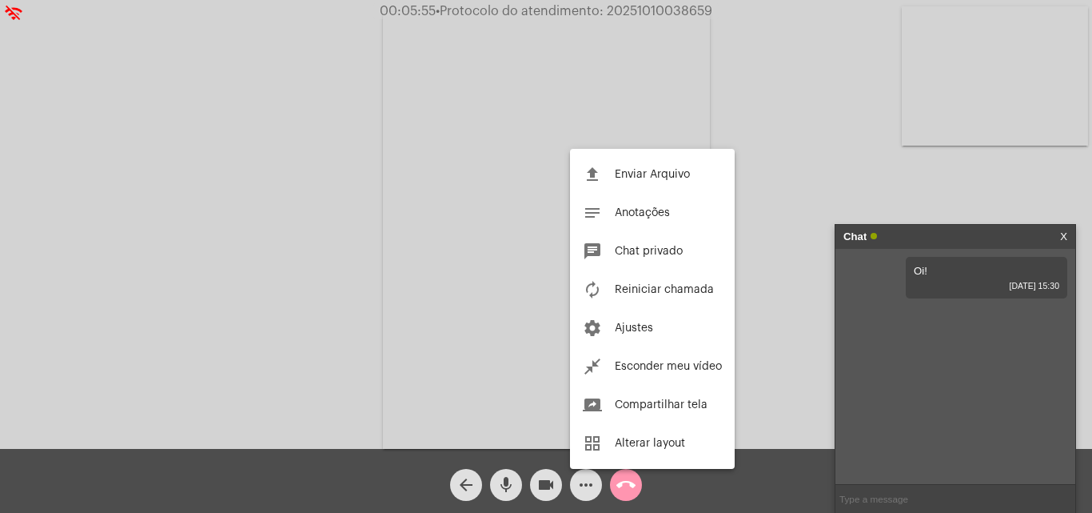
click at [966, 115] on div at bounding box center [546, 256] width 1092 height 513
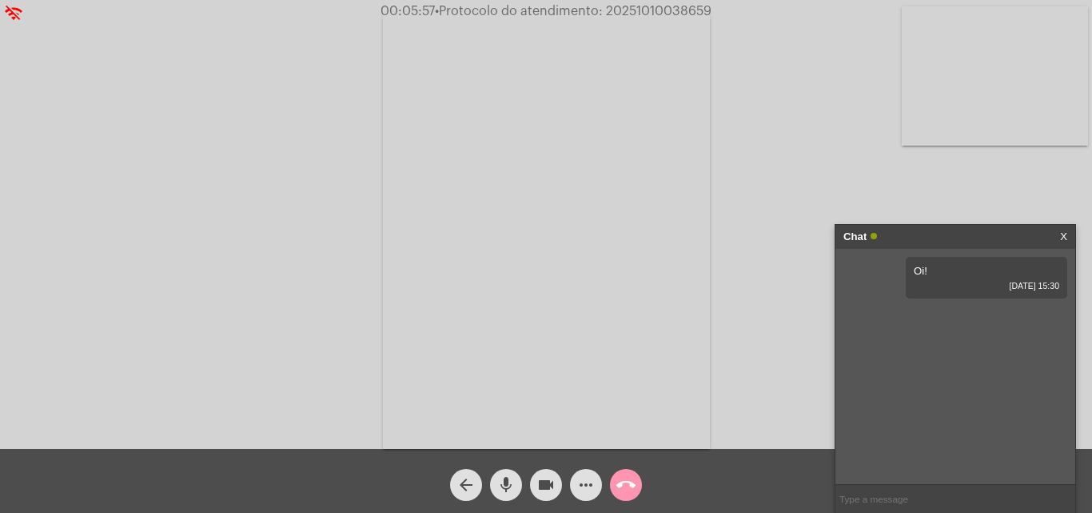
click at [1031, 235] on div "Chat X" at bounding box center [956, 237] width 240 height 24
drag, startPoint x: 967, startPoint y: 226, endPoint x: 896, endPoint y: 217, distance: 71.8
click at [896, 217] on app-call "wifi_off 00:05:57 • Protocolo do atendimento: 20251010038659 Acessando Câmera e…" at bounding box center [546, 256] width 1092 height 513
click at [896, 217] on div "Acessando Câmera e Microfone..." at bounding box center [546, 228] width 1089 height 449
click at [901, 493] on input "text" at bounding box center [956, 499] width 240 height 28
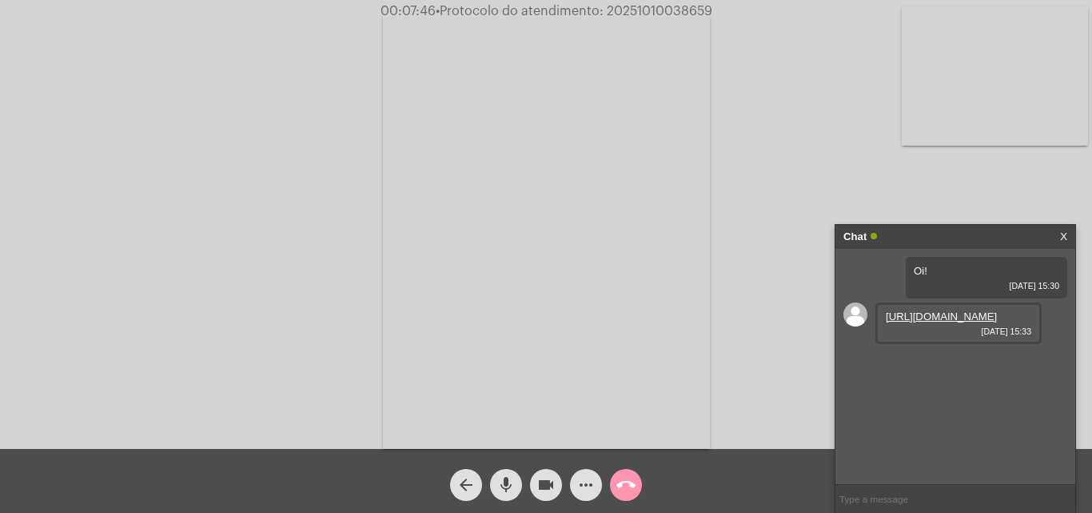
click at [911, 322] on link "[URL][DOMAIN_NAME]" at bounding box center [941, 316] width 111 height 12
click at [997, 368] on link "[URL][DOMAIN_NAME]" at bounding box center [941, 362] width 111 height 12
click at [916, 413] on link "[URL][DOMAIN_NAME]" at bounding box center [941, 407] width 111 height 12
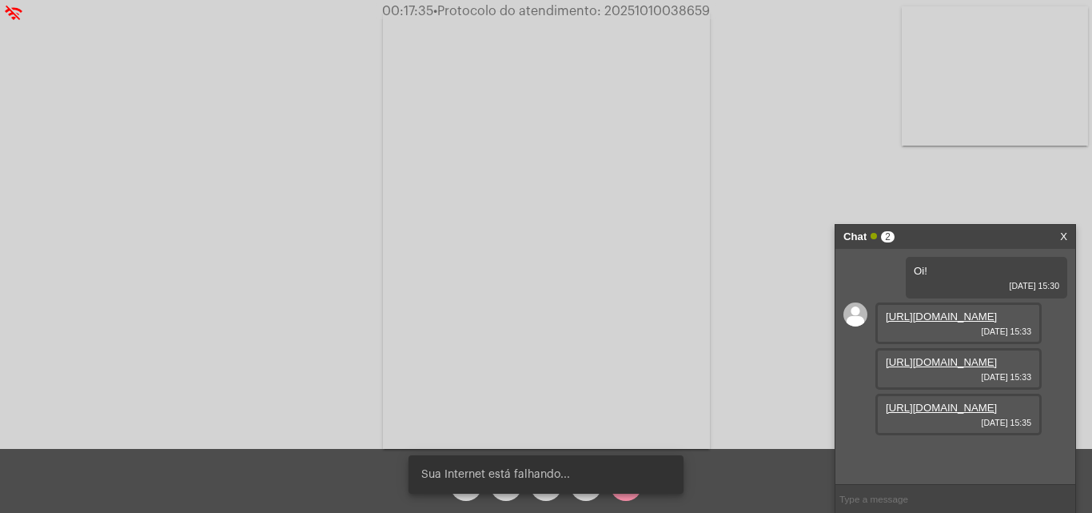
click at [955, 505] on input "text" at bounding box center [956, 499] width 240 height 28
paste input "2864080"
type input "2864080"
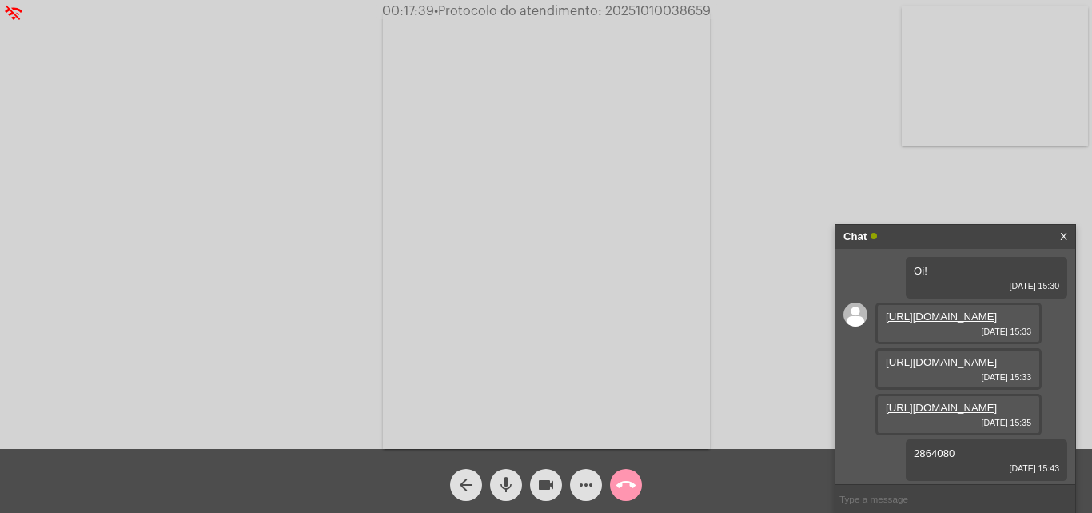
scroll to position [105, 0]
click at [535, 477] on button "videocam" at bounding box center [546, 485] width 32 height 32
click at [505, 481] on mat-icon "mic" at bounding box center [506, 484] width 19 height 19
click at [510, 478] on mat-icon "mic_off" at bounding box center [506, 484] width 19 height 19
click at [537, 481] on mat-icon "videocam_off" at bounding box center [546, 484] width 19 height 19
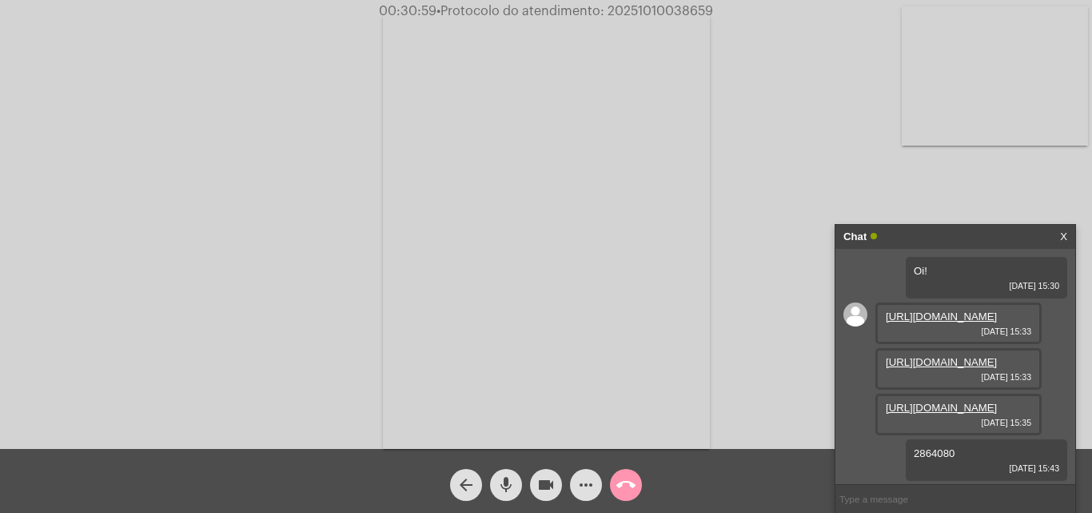
click at [511, 483] on mat-icon "mic" at bounding box center [506, 484] width 19 height 19
click at [533, 482] on button "videocam" at bounding box center [546, 485] width 32 height 32
click at [525, 482] on div "mic_off" at bounding box center [506, 481] width 40 height 40
click at [540, 482] on mat-icon "videocam_off" at bounding box center [546, 484] width 19 height 19
click at [581, 480] on mat-icon "more_horiz" at bounding box center [585, 484] width 19 height 19
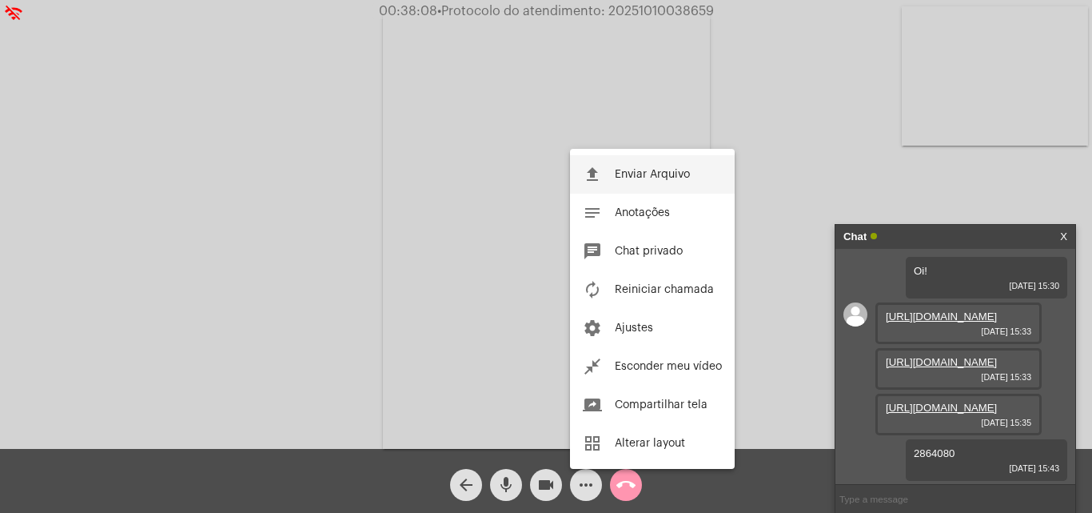
click at [621, 170] on span "Enviar Arquivo" at bounding box center [652, 174] width 75 height 11
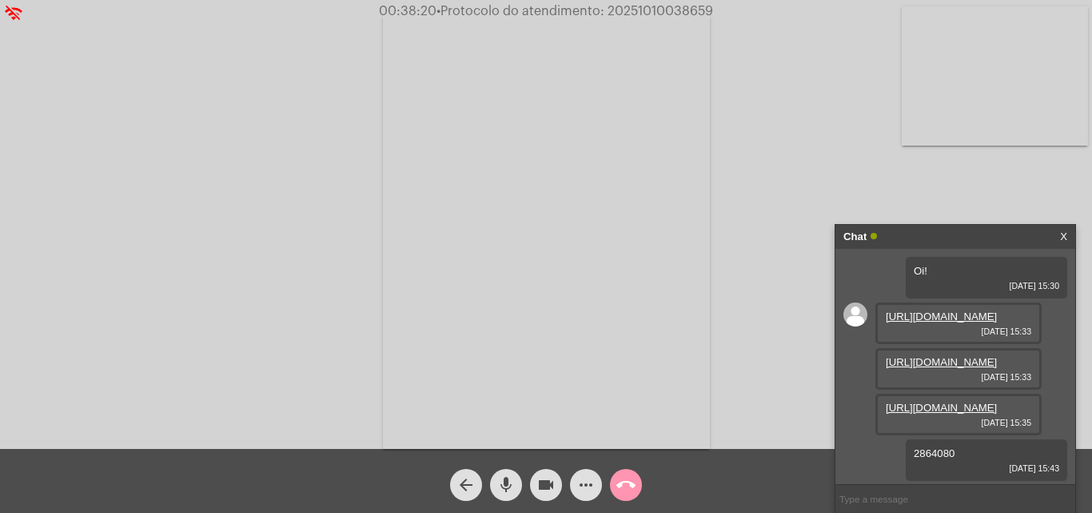
click at [917, 497] on input "text" at bounding box center [956, 499] width 240 height 28
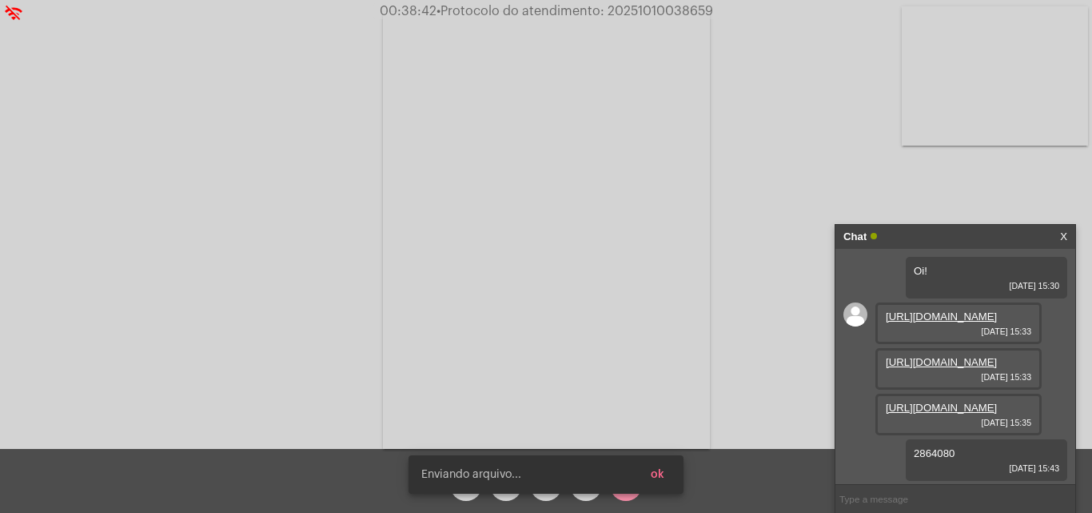
click at [888, 497] on input "text" at bounding box center [956, 499] width 240 height 28
click at [666, 474] on button "ok" at bounding box center [657, 474] width 39 height 29
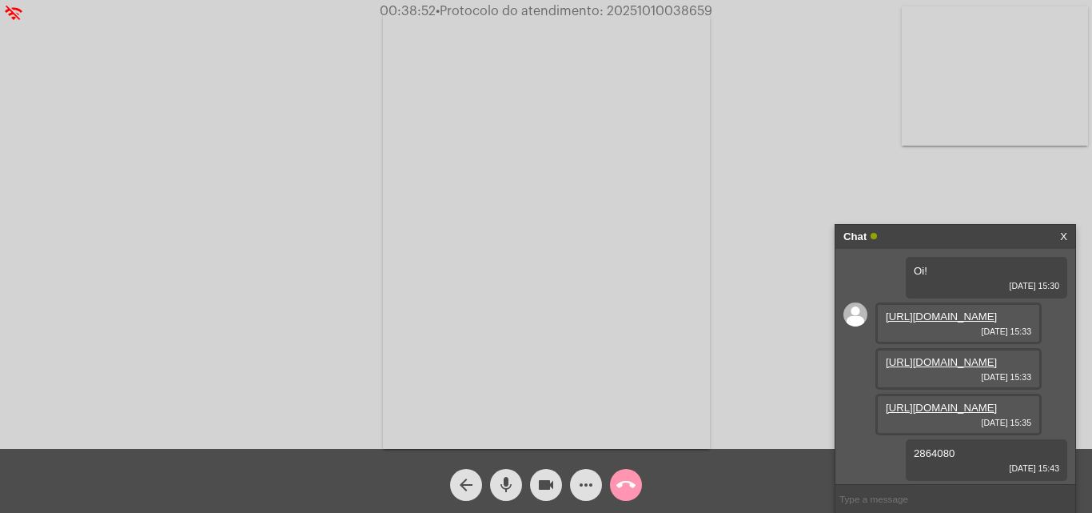
click at [576, 485] on button "more_horiz" at bounding box center [586, 485] width 32 height 32
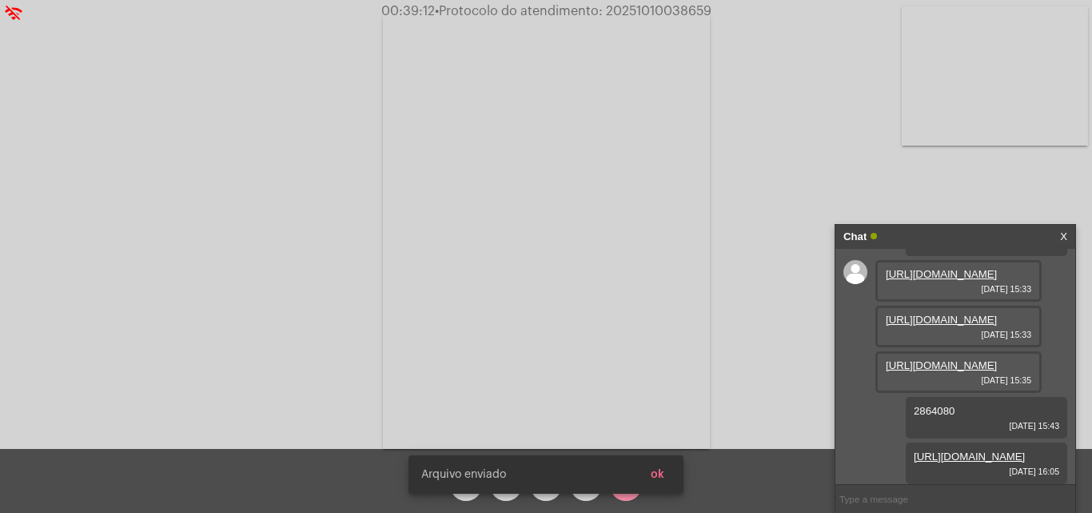
click at [661, 472] on span "ok" at bounding box center [658, 474] width 14 height 11
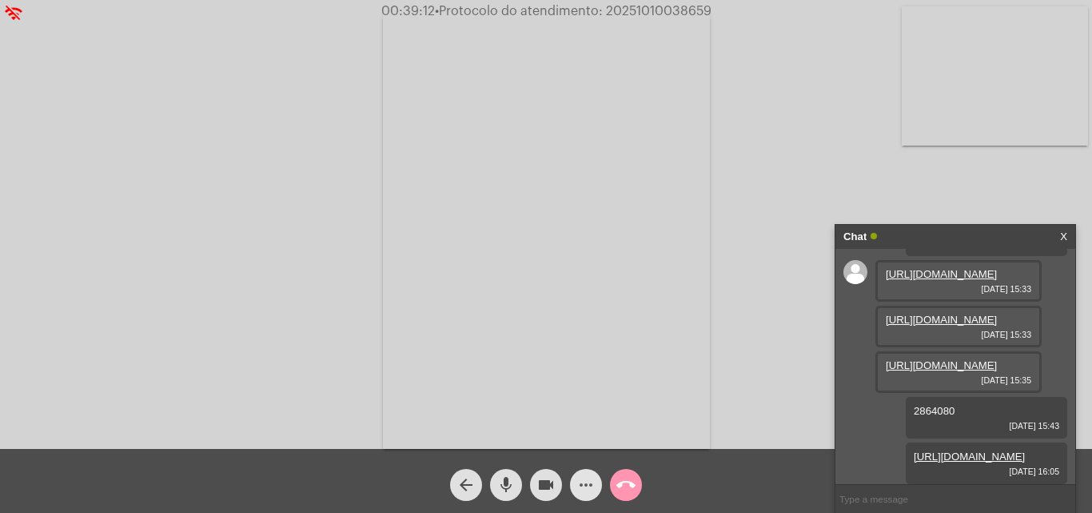
click at [588, 479] on mat-icon "more_horiz" at bounding box center [585, 484] width 19 height 19
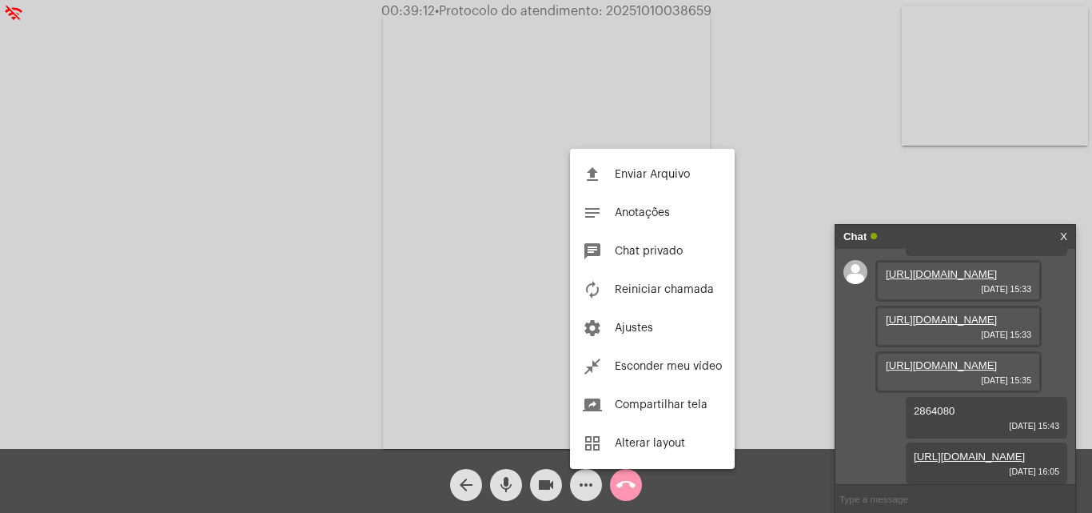
click at [556, 481] on div at bounding box center [546, 256] width 1092 height 513
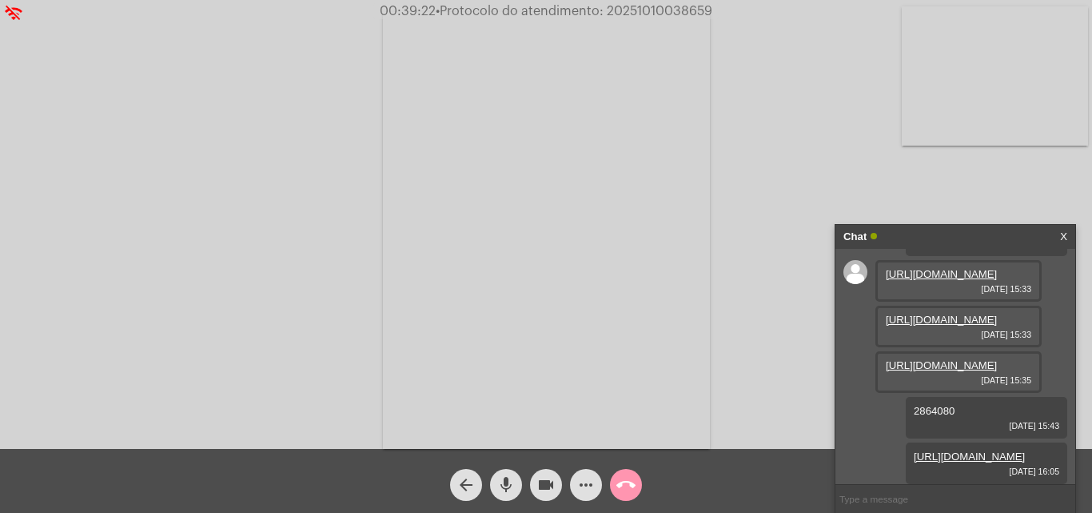
click at [517, 483] on button "mic" at bounding box center [506, 485] width 32 height 32
drag, startPoint x: 536, startPoint y: 485, endPoint x: 457, endPoint y: 31, distance: 461.0
click at [537, 487] on button "videocam" at bounding box center [546, 485] width 32 height 32
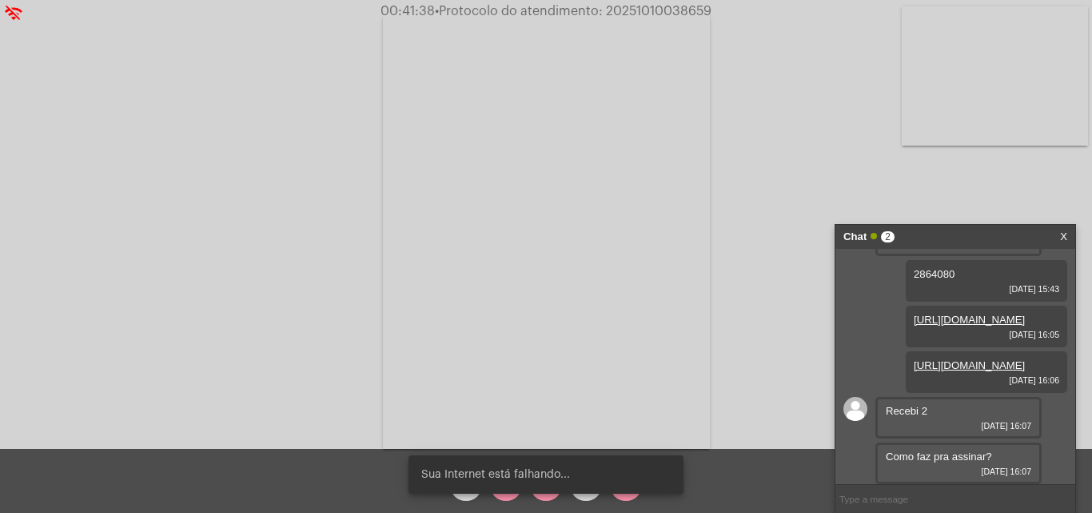
click at [906, 496] on input "text" at bounding box center [956, 499] width 240 height 28
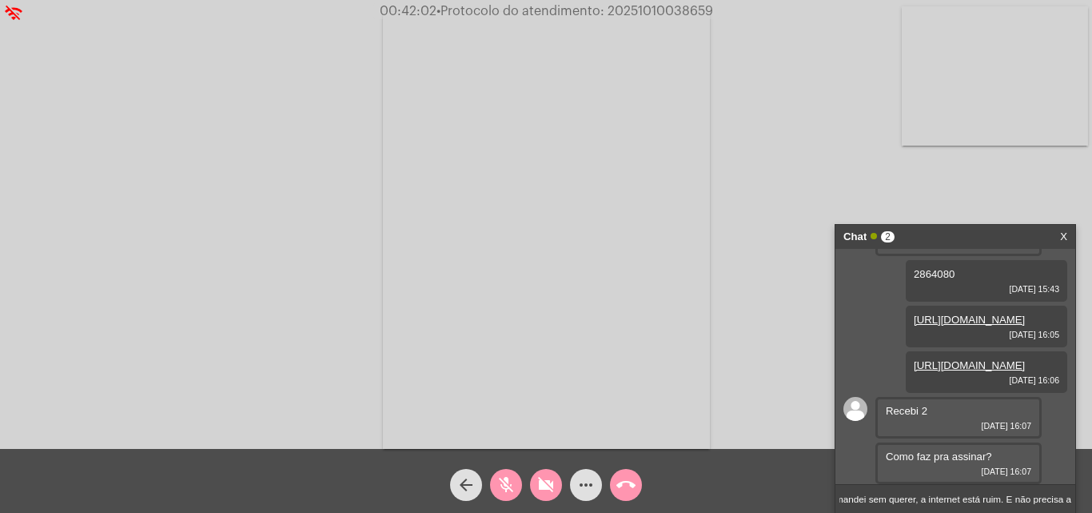
scroll to position [0, 201]
type input "Recebeu dois porque eu mandei sem querer, a internet está ruim. E não precisa a…"
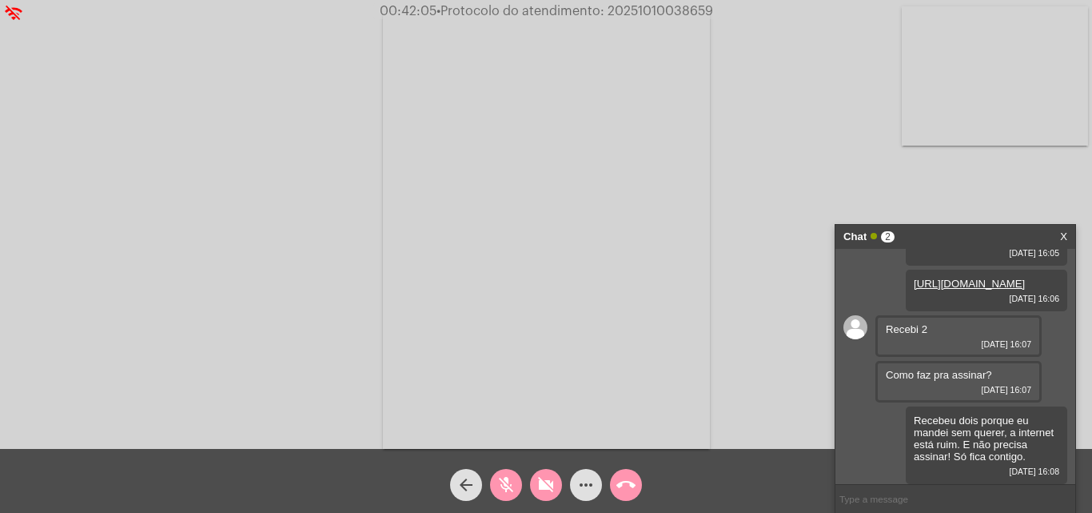
scroll to position [441, 0]
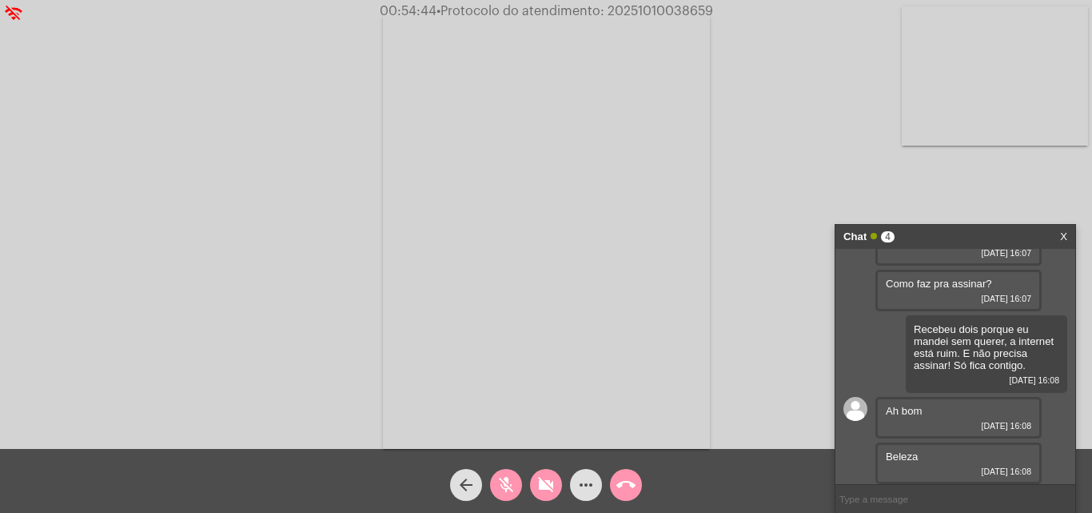
click at [506, 485] on mat-icon "mic_off" at bounding box center [506, 484] width 19 height 19
click at [534, 485] on button "videocam_off" at bounding box center [546, 485] width 32 height 32
click at [510, 490] on mat-icon "mic" at bounding box center [506, 484] width 19 height 19
click at [542, 487] on mat-icon "videocam" at bounding box center [546, 484] width 19 height 19
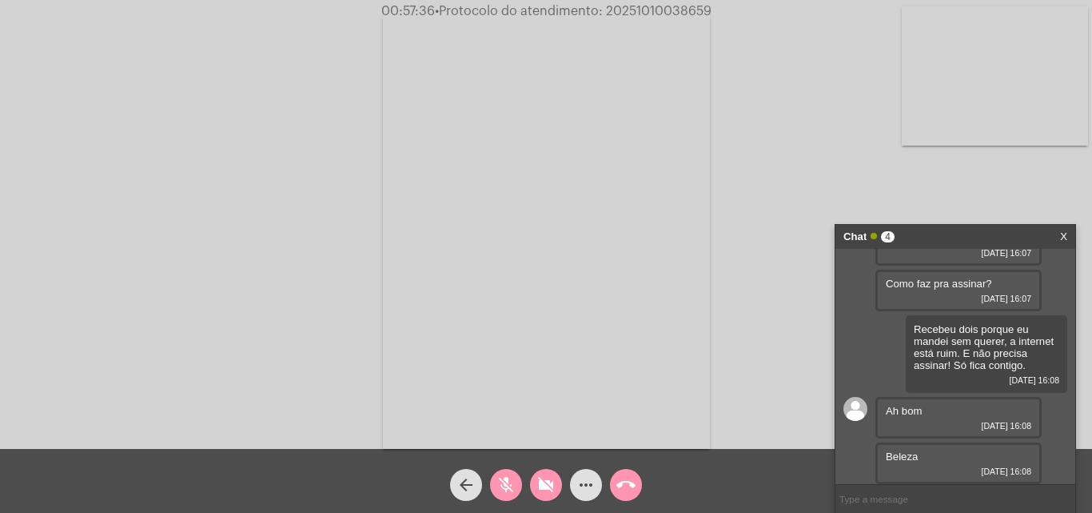
click at [513, 481] on mat-icon "mic_off" at bounding box center [506, 484] width 19 height 19
click at [543, 479] on mat-icon "videocam_off" at bounding box center [546, 484] width 19 height 19
click at [935, 500] on input "text" at bounding box center [956, 499] width 240 height 28
click at [632, 480] on mat-icon "call_end" at bounding box center [625, 484] width 19 height 19
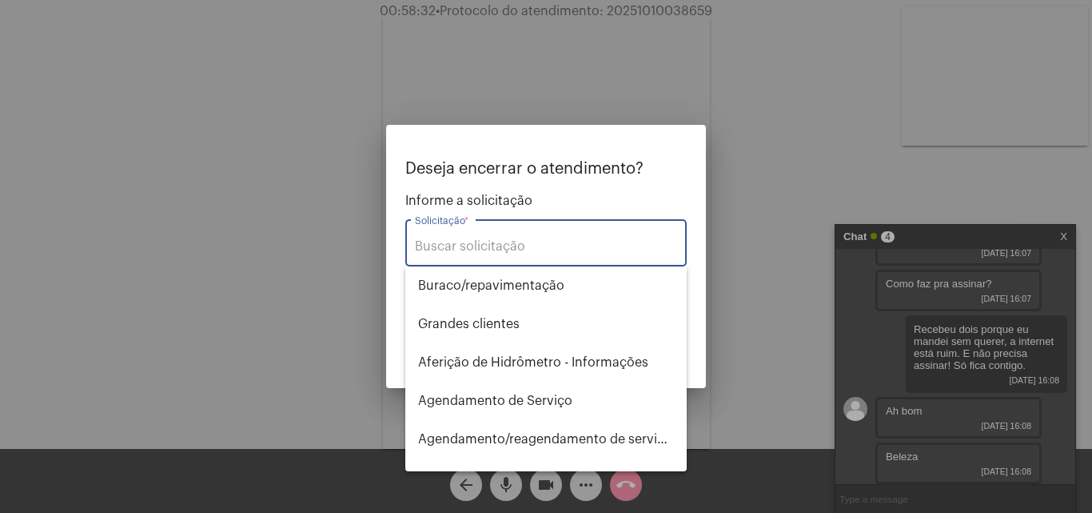
click at [612, 250] on input "Solicitação *" at bounding box center [546, 246] width 262 height 14
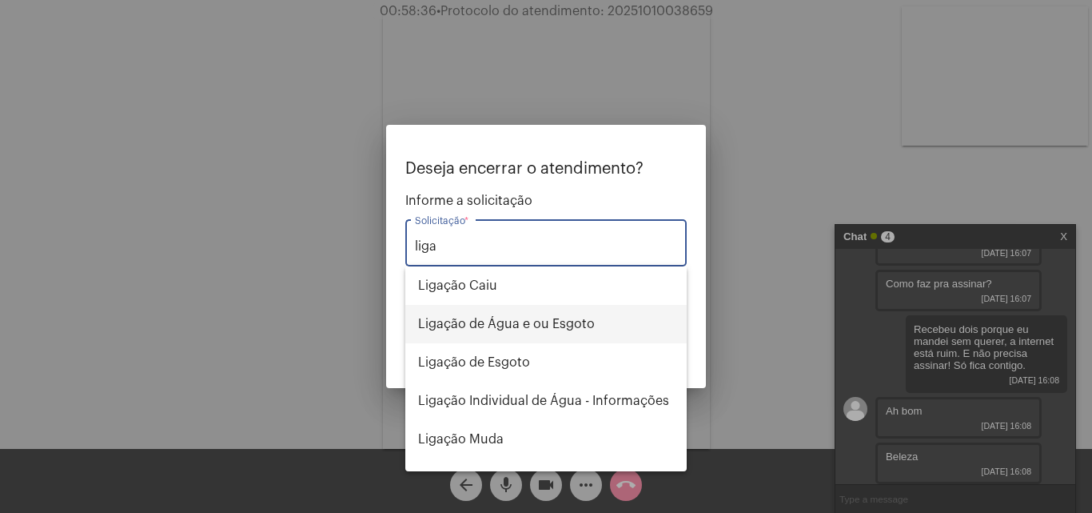
click at [588, 313] on span "Ligação de Água e ou Esgoto" at bounding box center [546, 324] width 256 height 38
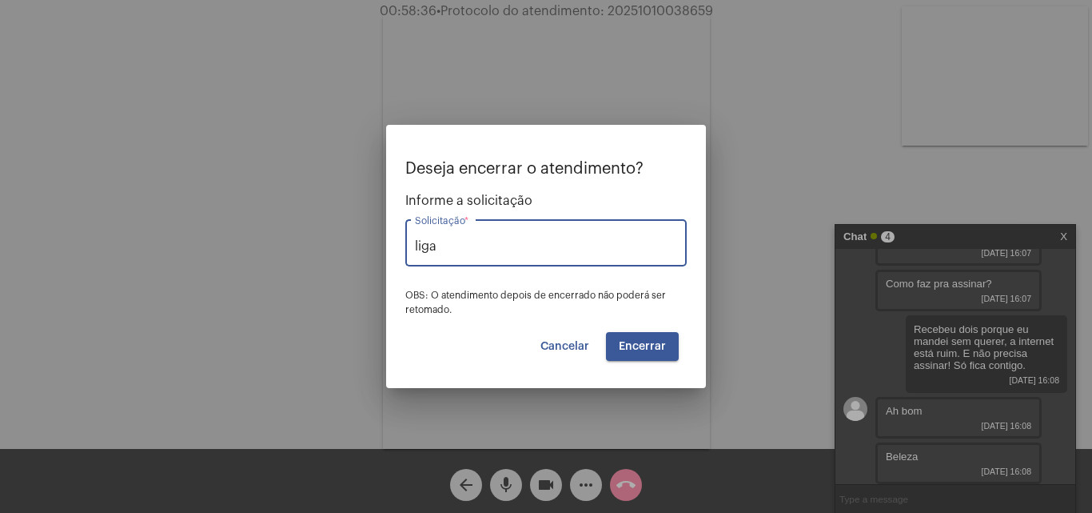
type input "Ligação de Água e ou Esgoto"
click at [645, 341] on span "Encerrar" at bounding box center [642, 346] width 47 height 11
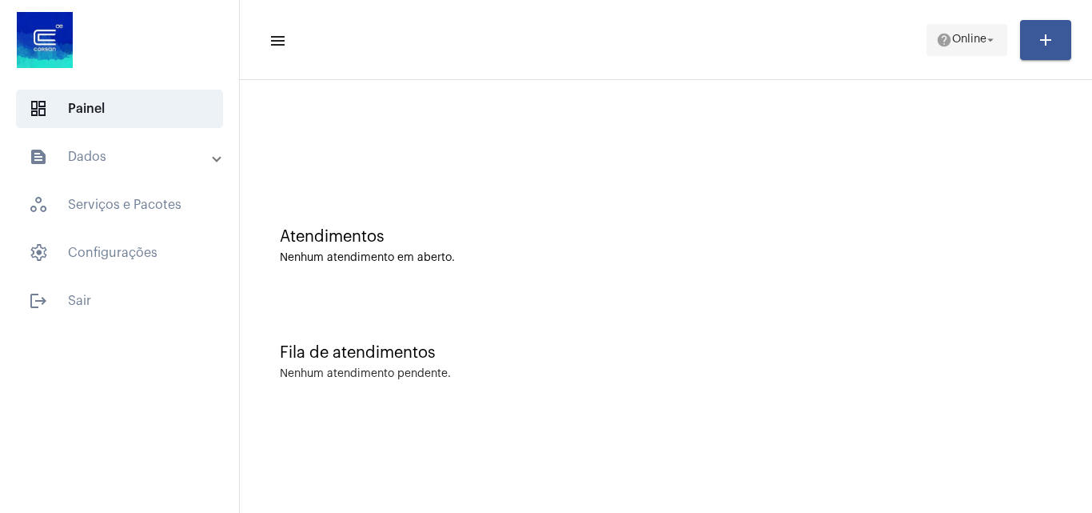
click at [952, 38] on span "Online" at bounding box center [969, 39] width 34 height 11
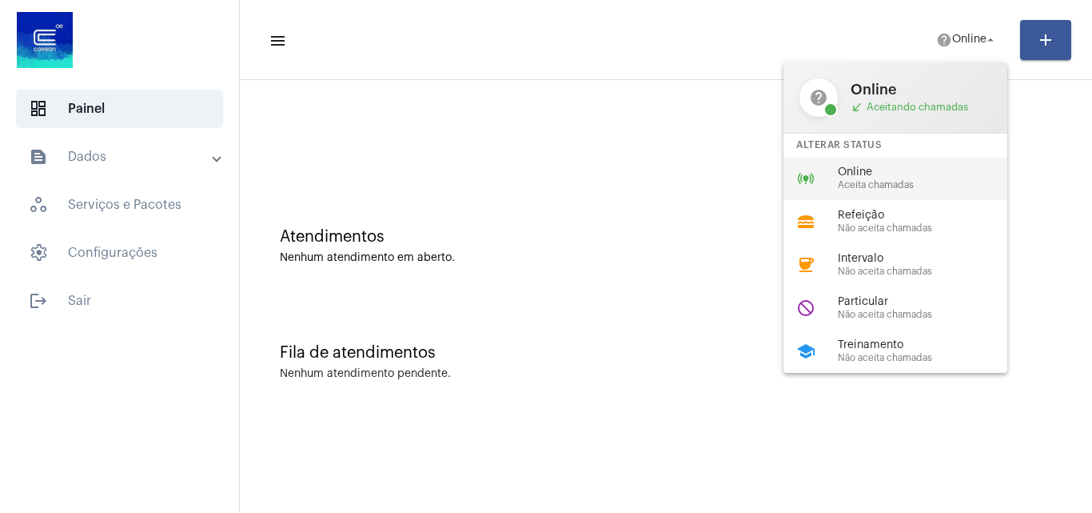
click at [939, 181] on span "Aceita chamadas" at bounding box center [929, 185] width 182 height 10
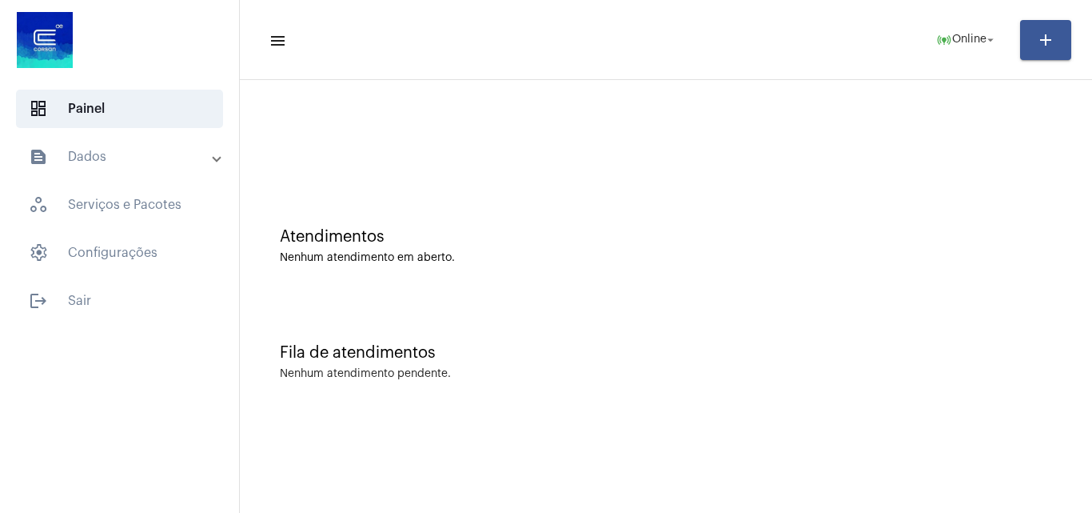
click at [190, 147] on mat-panel-title "text_snippet_outlined Dados" at bounding box center [121, 156] width 185 height 19
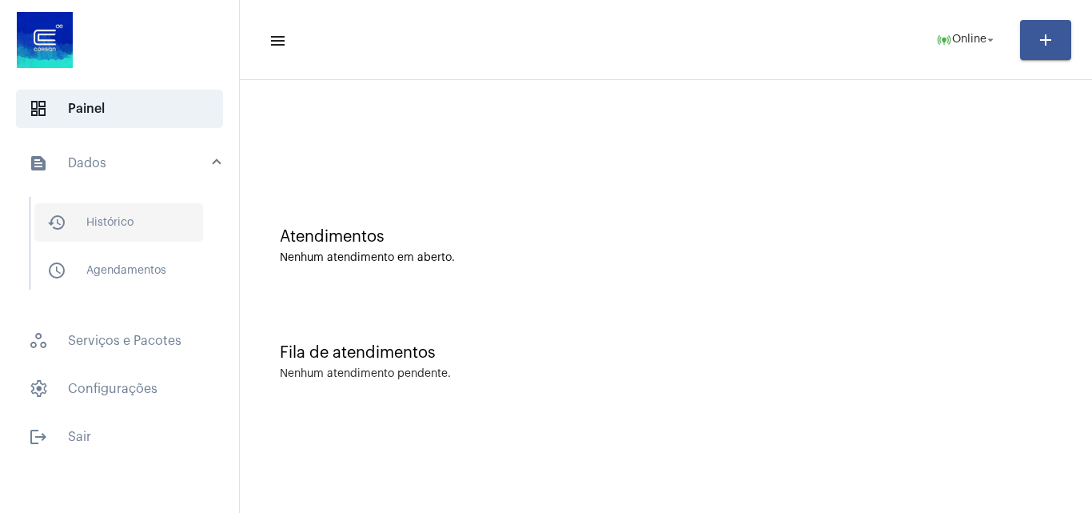
click at [167, 203] on span "history_outlined Histórico" at bounding box center [118, 222] width 169 height 38
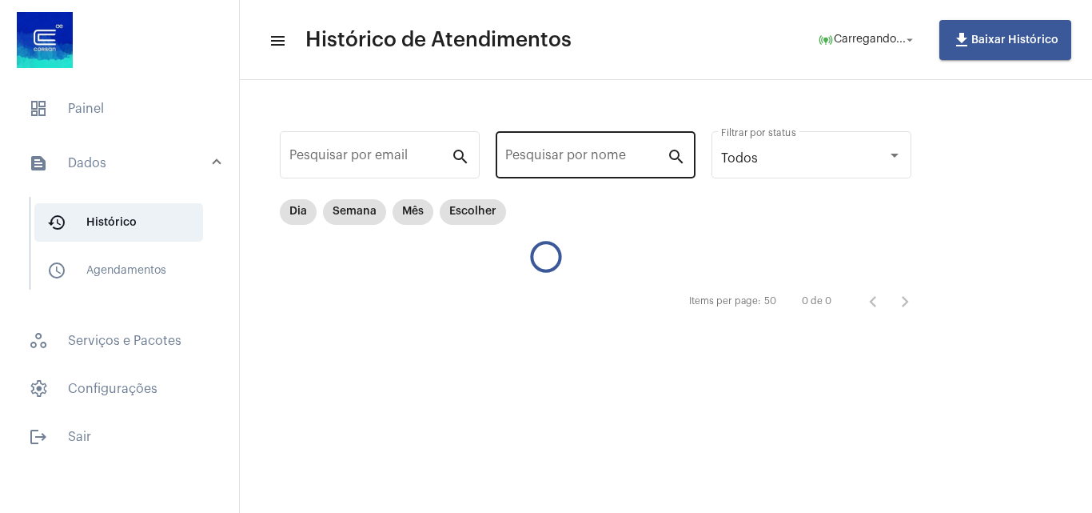
click at [545, 162] on input "Pesquisar por nome" at bounding box center [586, 158] width 162 height 14
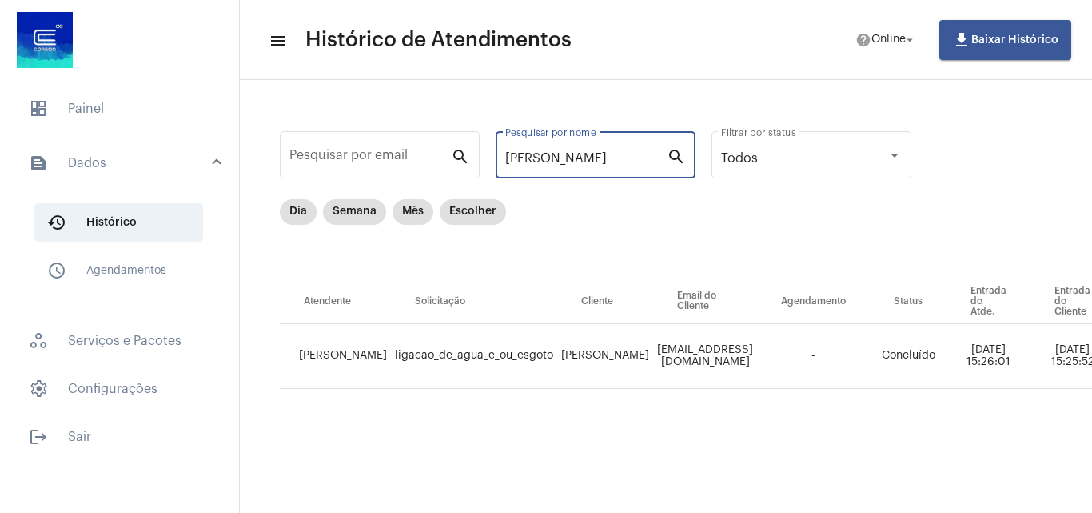
type input "[PERSON_NAME]"
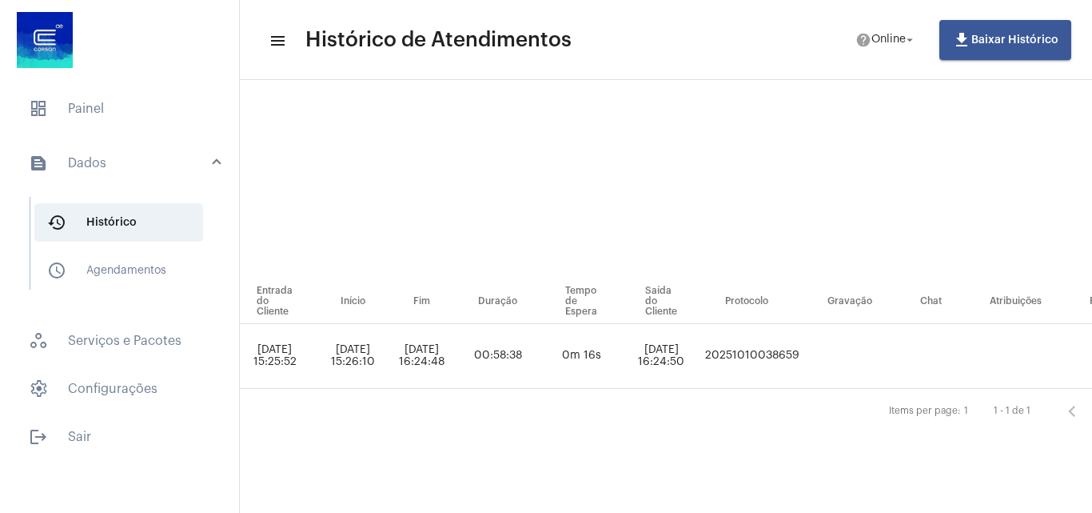
scroll to position [0, 829]
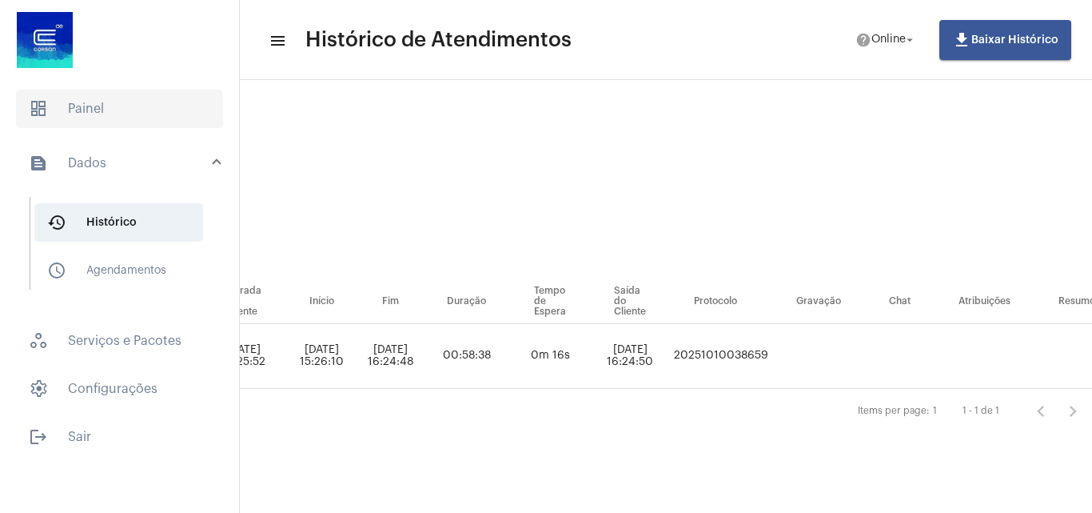
click at [124, 115] on span "dashboard Painel" at bounding box center [119, 109] width 207 height 38
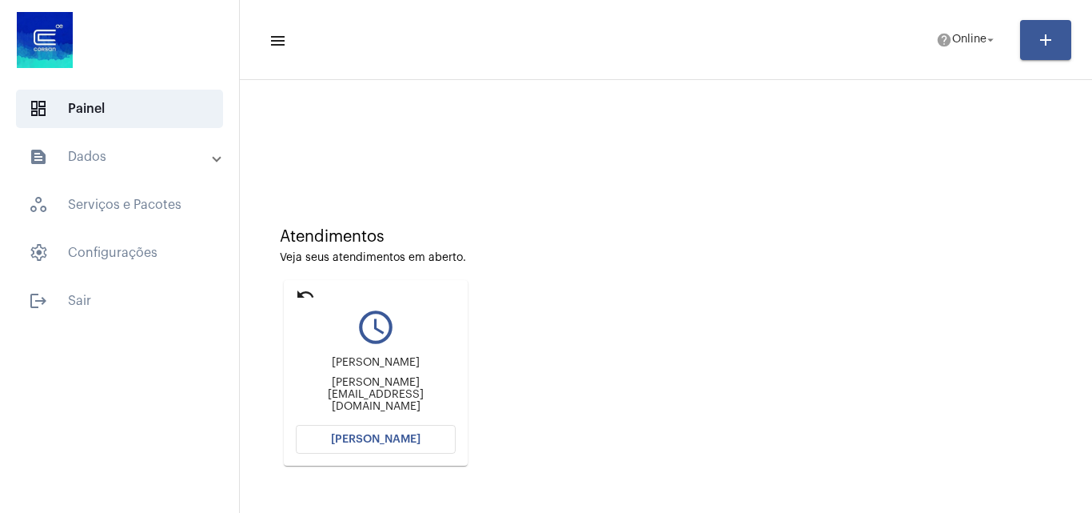
click at [405, 439] on span "[PERSON_NAME]" at bounding box center [376, 438] width 90 height 11
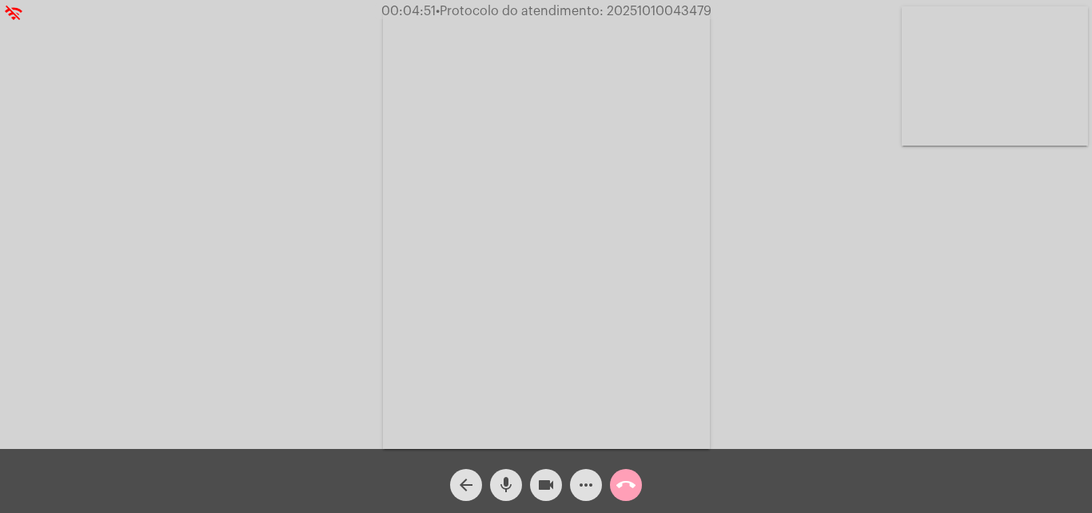
click at [626, 493] on mat-icon "call_end" at bounding box center [625, 484] width 19 height 19
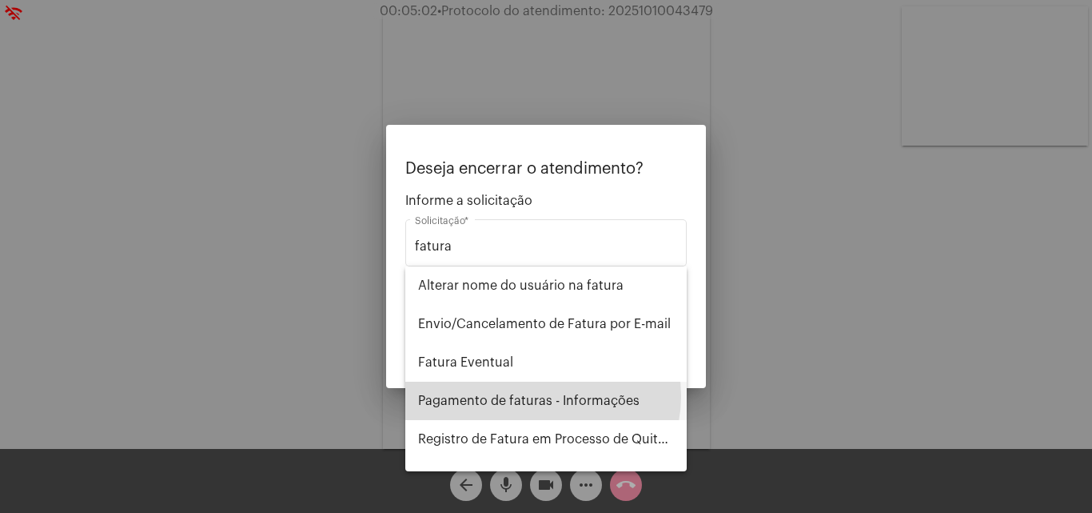
click at [542, 396] on span "Pagamento de faturas - Informações" at bounding box center [546, 400] width 256 height 38
type input "Pagamento de faturas - Informações"
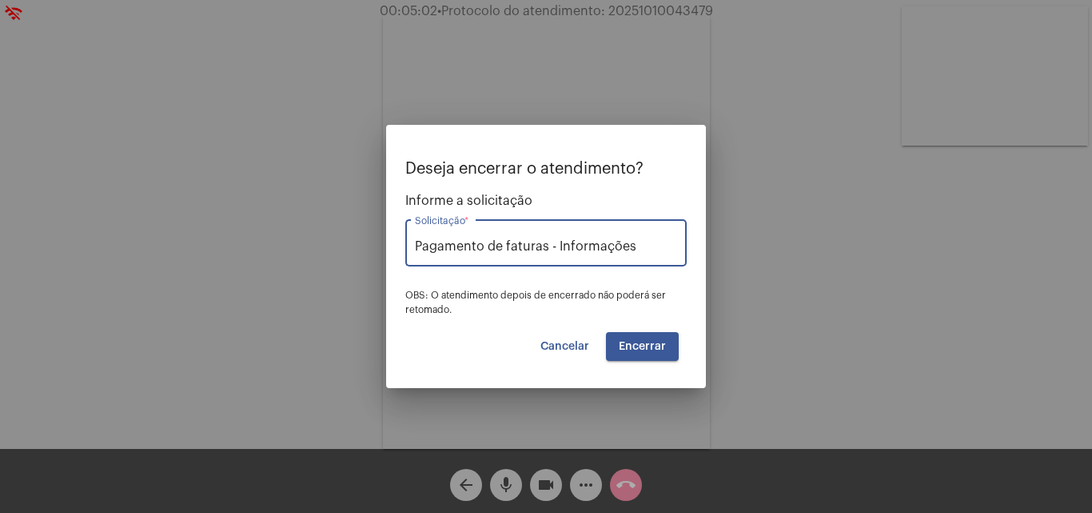
click at [676, 343] on button "Encerrar" at bounding box center [642, 346] width 73 height 29
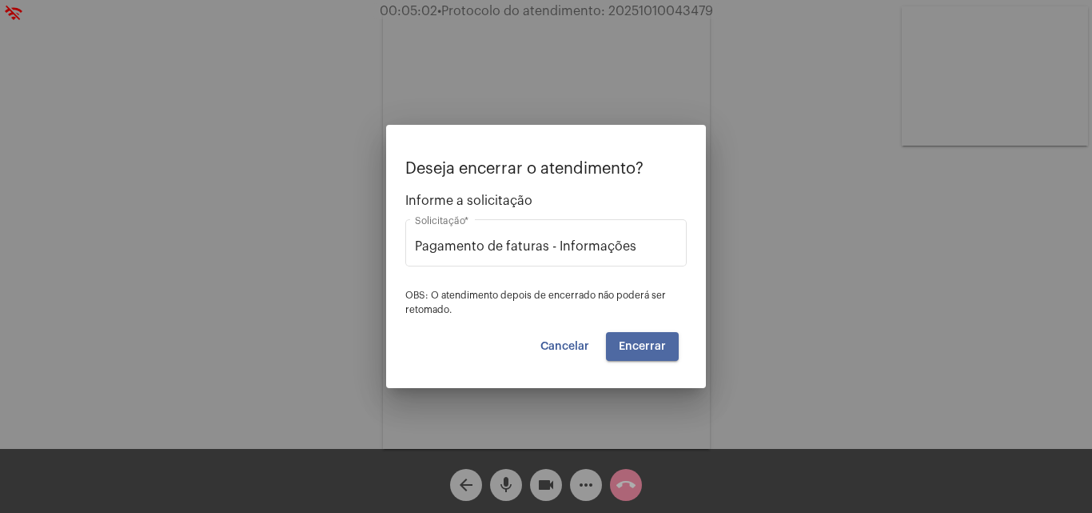
click at [664, 342] on span "Encerrar" at bounding box center [642, 346] width 47 height 11
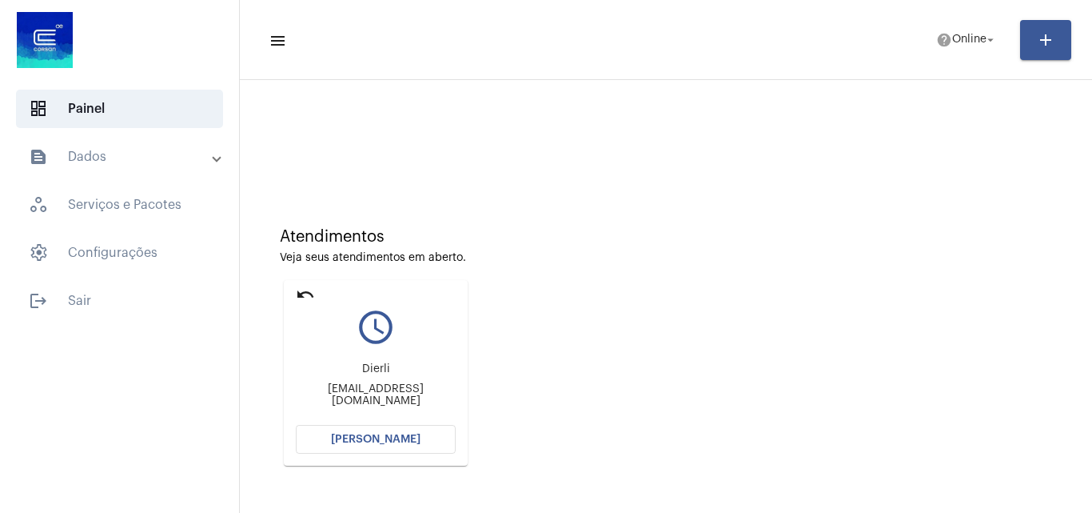
click at [384, 446] on button "[PERSON_NAME]" at bounding box center [376, 439] width 160 height 29
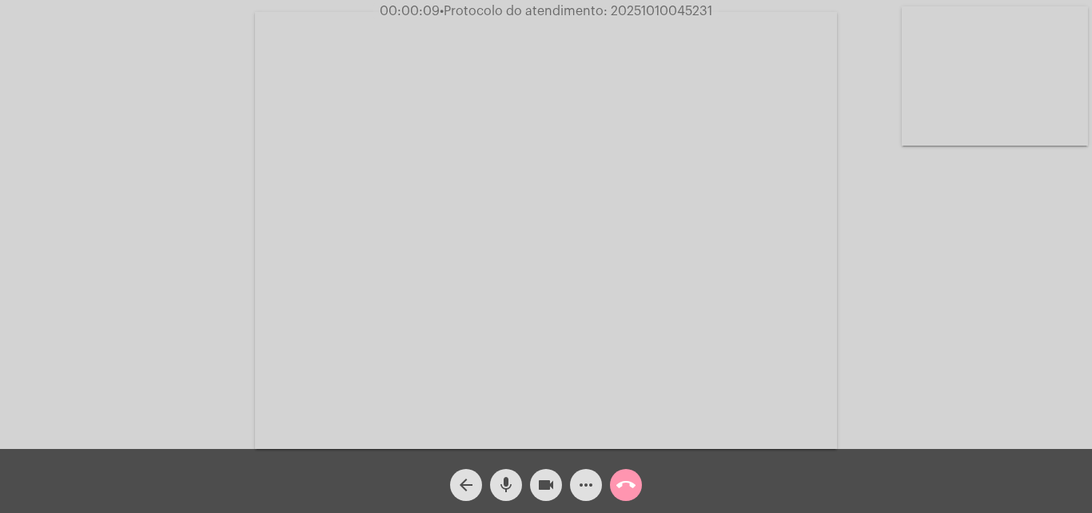
drag, startPoint x: 908, startPoint y: 153, endPoint x: 874, endPoint y: 134, distance: 39.4
click at [874, 134] on div "Acessando Câmera e Microfone..." at bounding box center [546, 228] width 1089 height 449
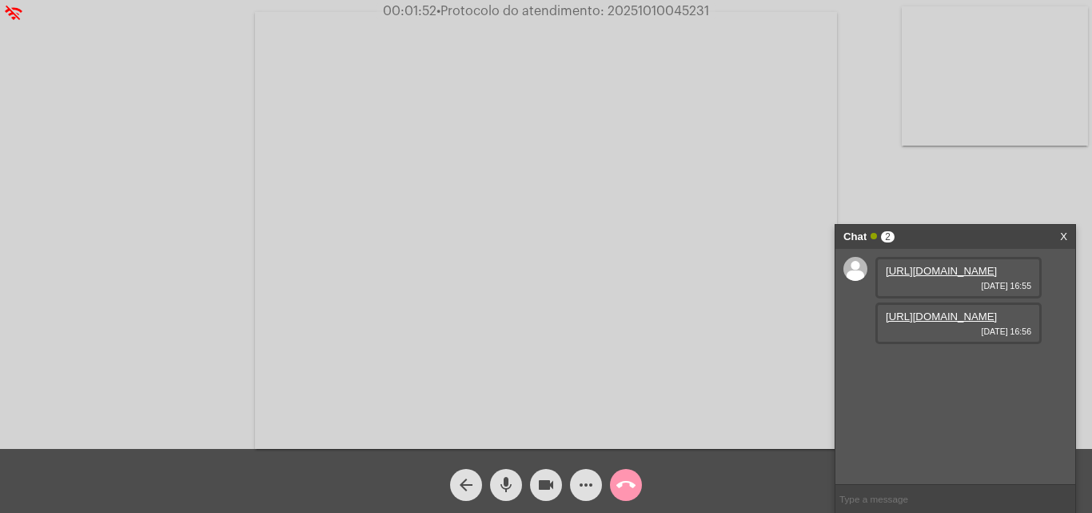
click at [917, 277] on link "[URL][DOMAIN_NAME]" at bounding box center [941, 271] width 111 height 12
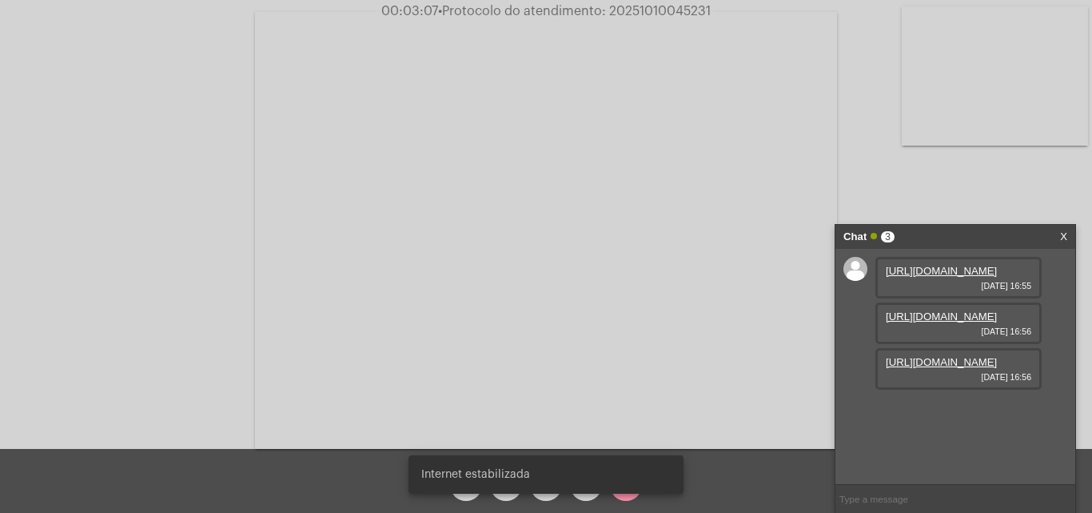
click at [918, 322] on link "[URL][DOMAIN_NAME]" at bounding box center [941, 316] width 111 height 12
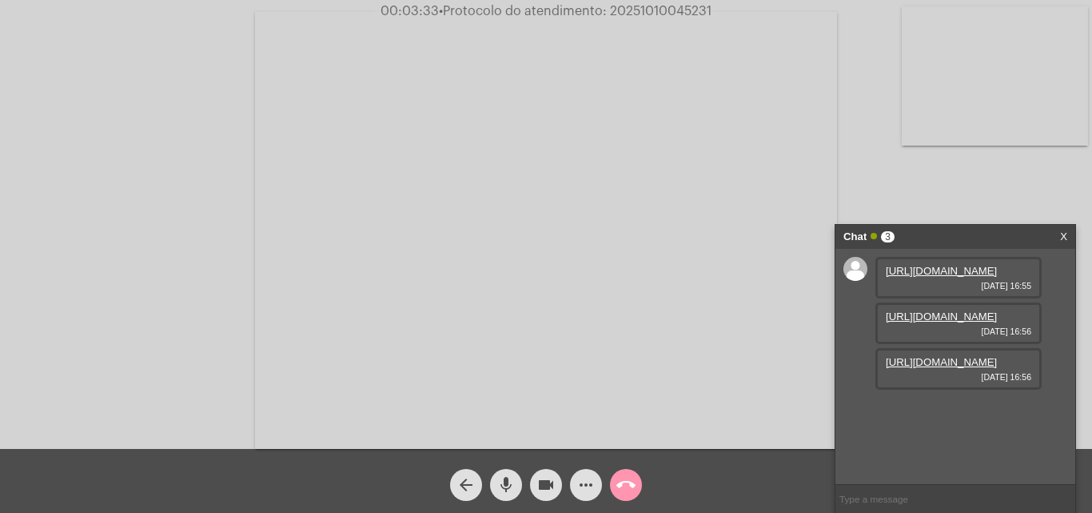
click at [966, 368] on link "[URL][DOMAIN_NAME]" at bounding box center [941, 362] width 111 height 12
